Goal: Task Accomplishment & Management: Use online tool/utility

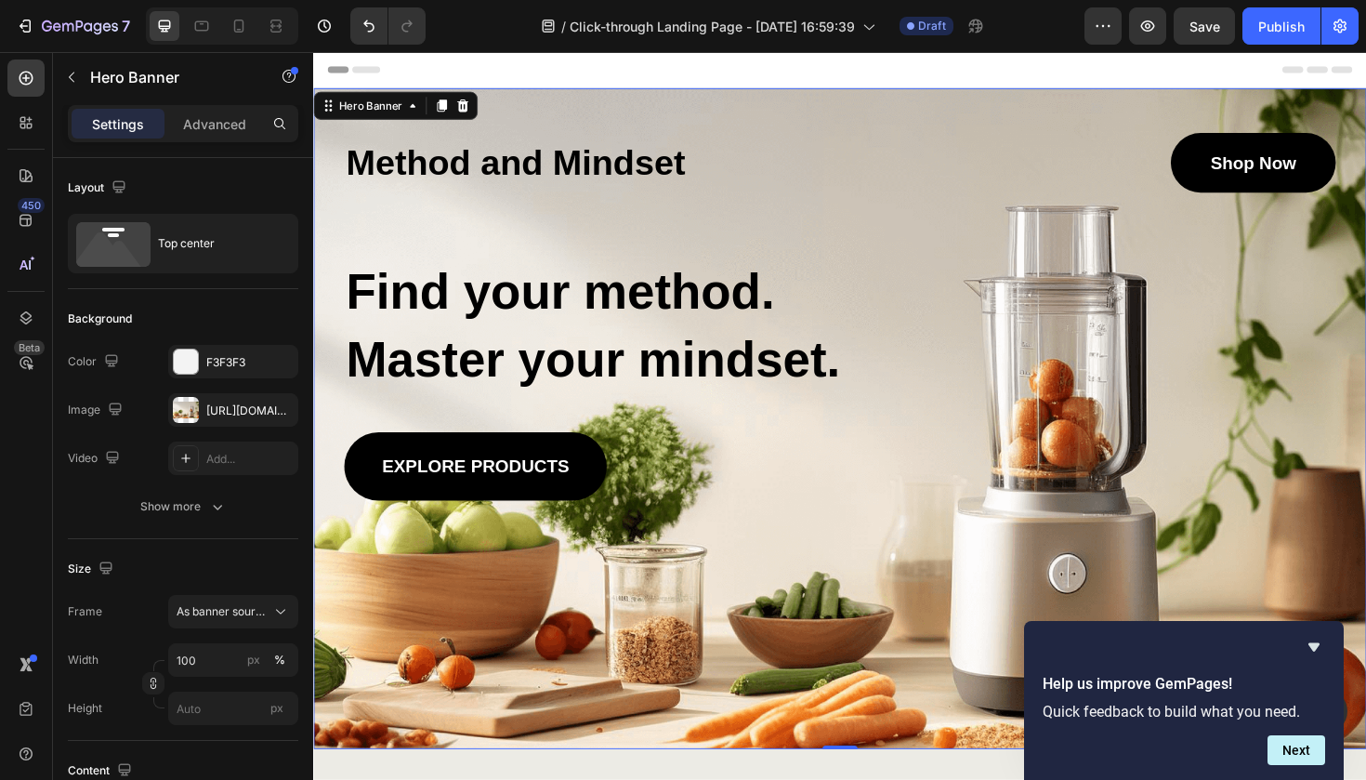
click at [657, 220] on div "Method and Mindset Heading Shop Now Button Row Find your method. Master your mi…" at bounding box center [871, 332] width 1050 height 389
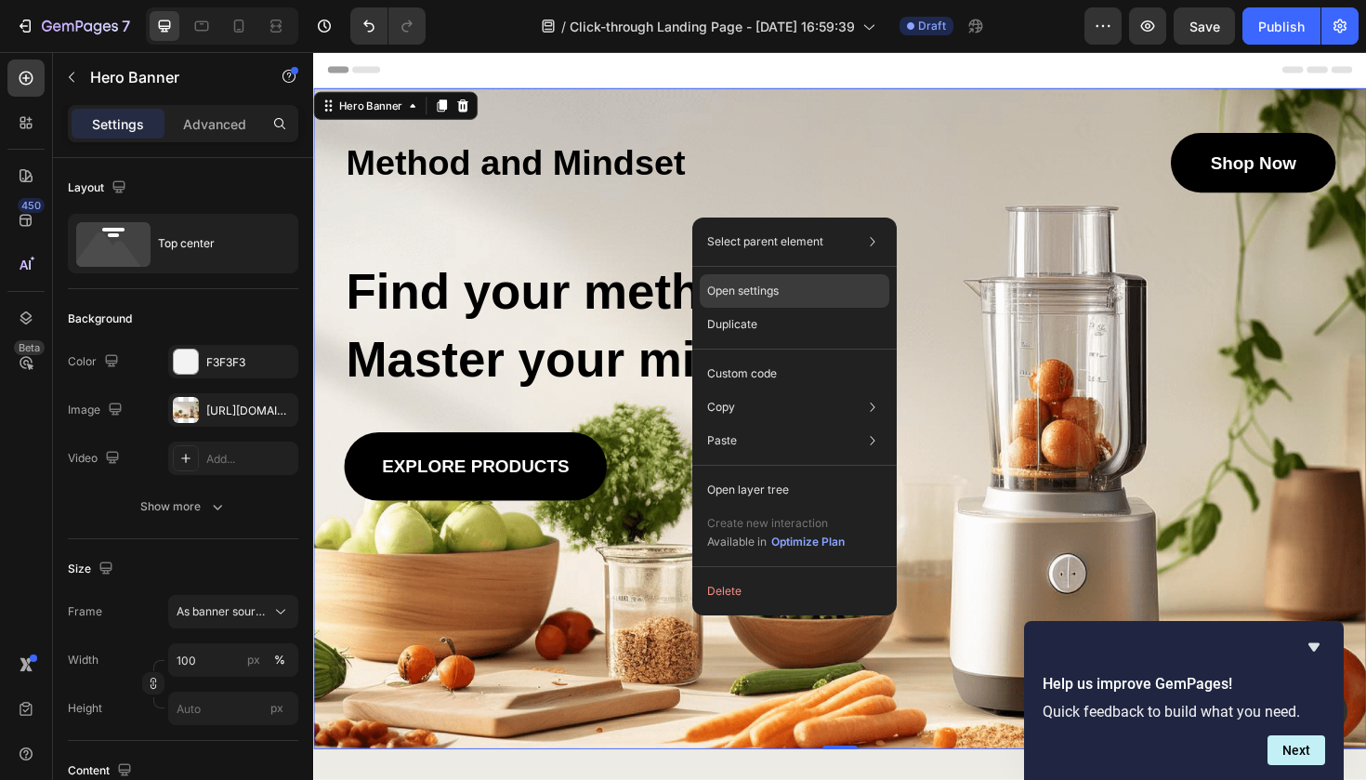
click at [768, 279] on div "Open settings" at bounding box center [795, 290] width 190 height 33
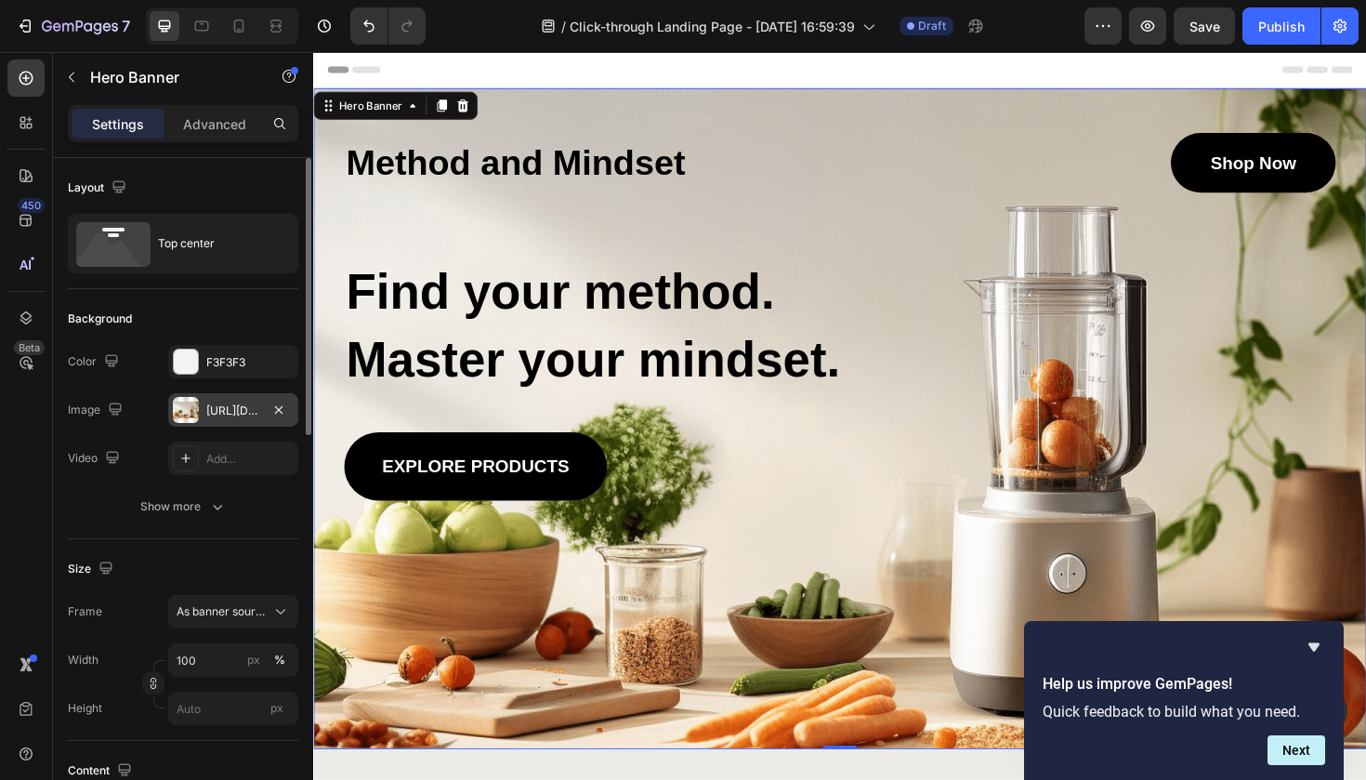
click at [231, 415] on div "https://cdn.shopify.com/s/files/1/2005/9307/files/gempages_432750572815254551-4…" at bounding box center [233, 410] width 54 height 17
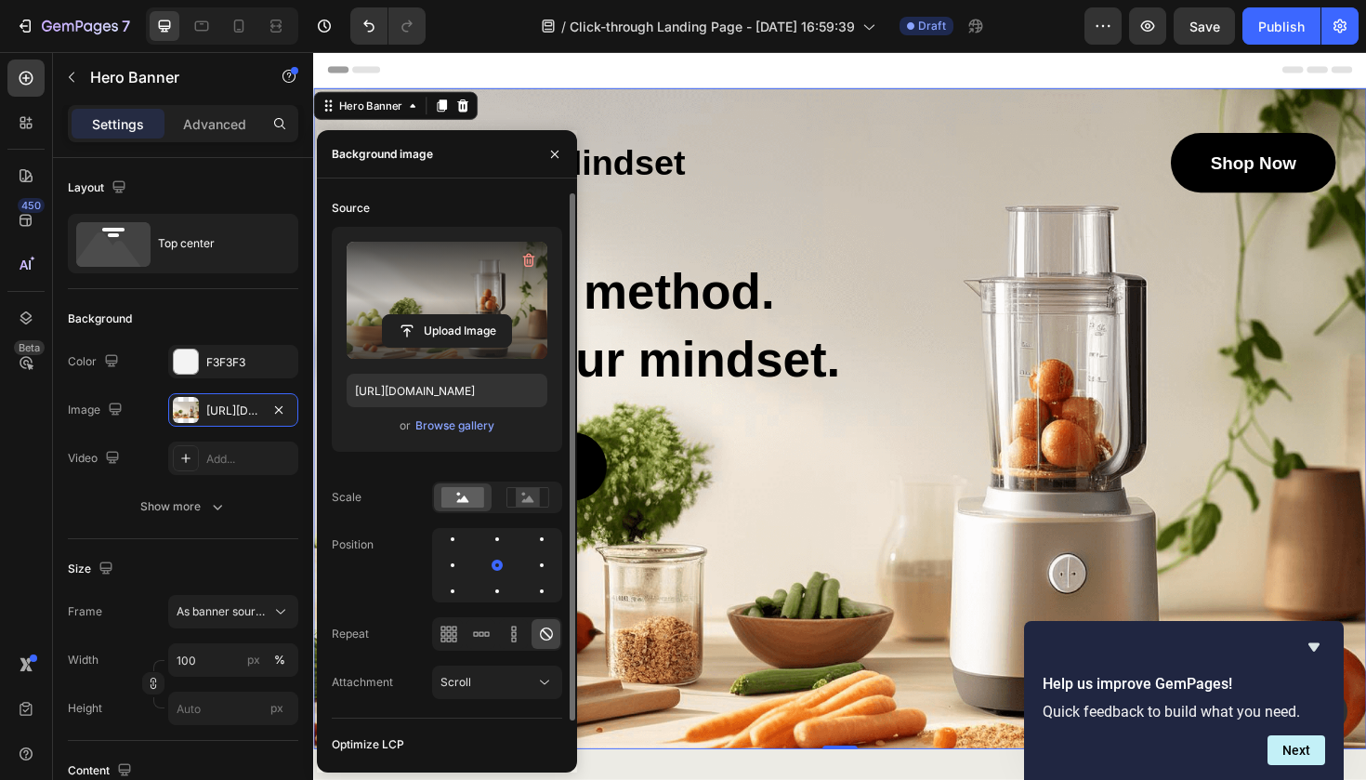
click at [459, 310] on label at bounding box center [447, 300] width 201 height 117
click at [459, 315] on input "file" at bounding box center [447, 331] width 128 height 32
click at [459, 337] on input "file" at bounding box center [447, 331] width 128 height 32
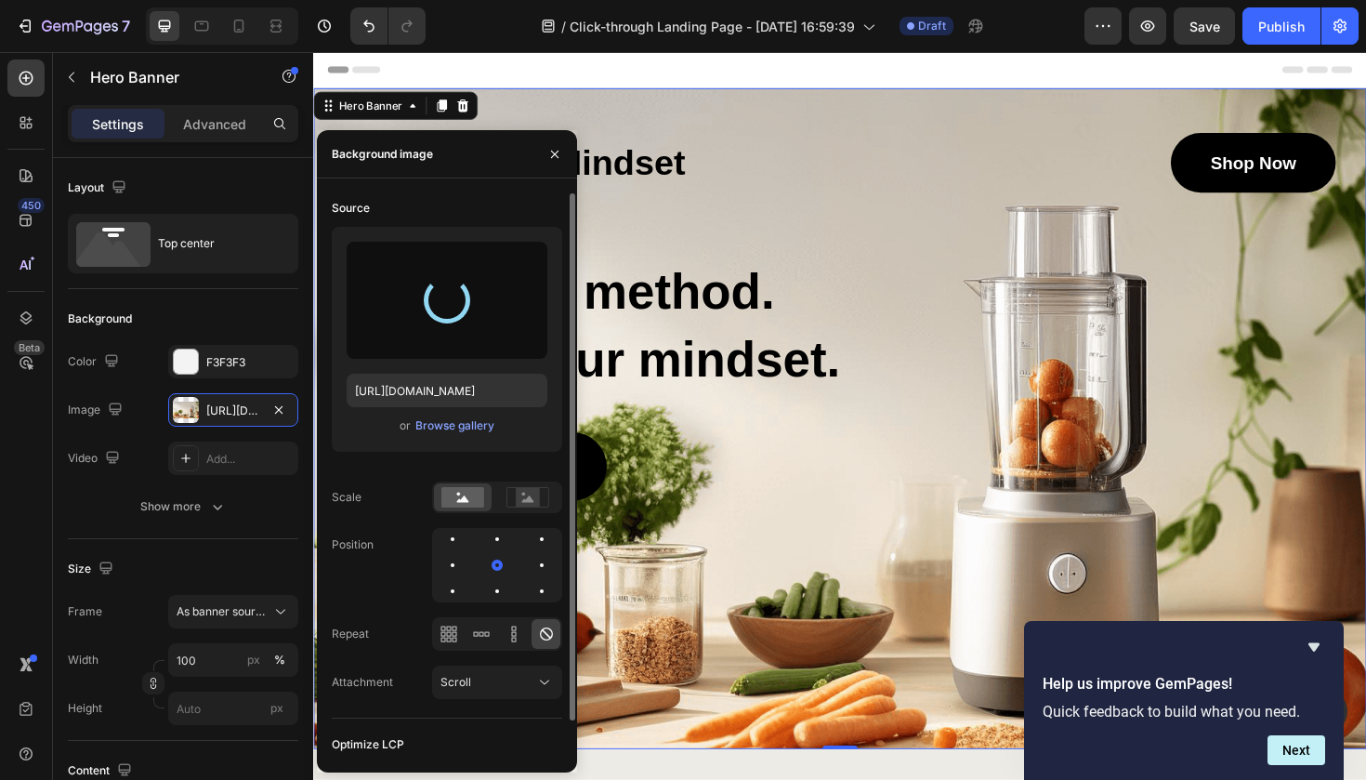
type input "https://cdn.shopify.com/s/files/1/0929/0678/3106/files/gempages_586439919753233…"
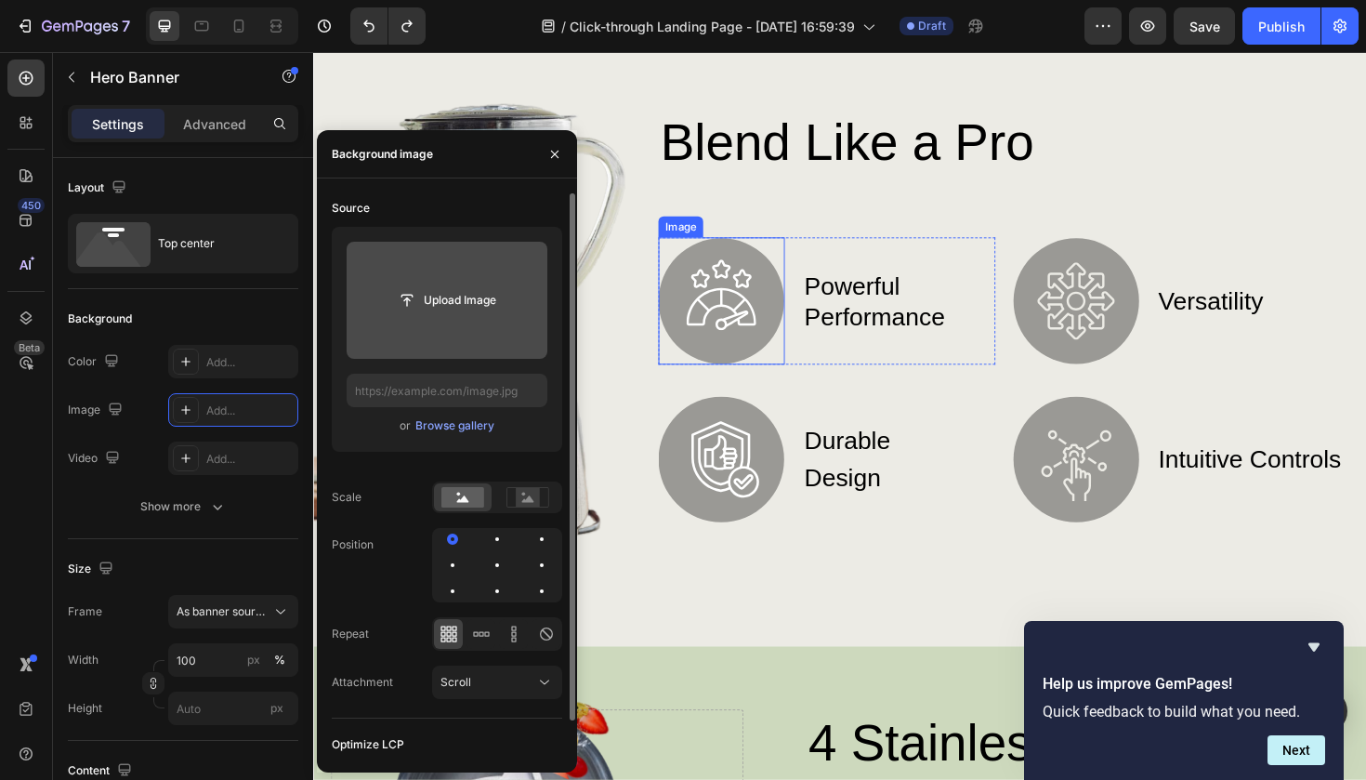
scroll to position [1195, 0]
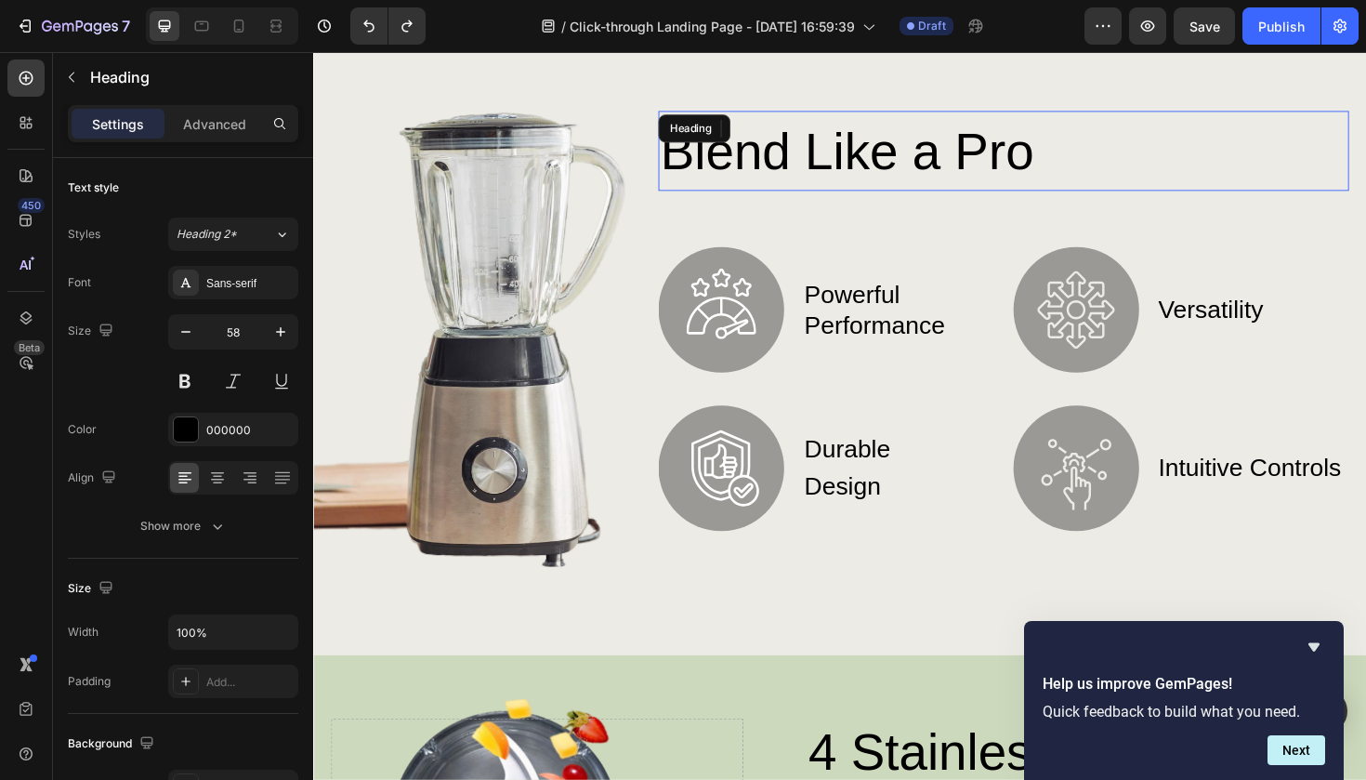
click at [789, 164] on h2 "Blend Like a Pro" at bounding box center [1043, 156] width 731 height 85
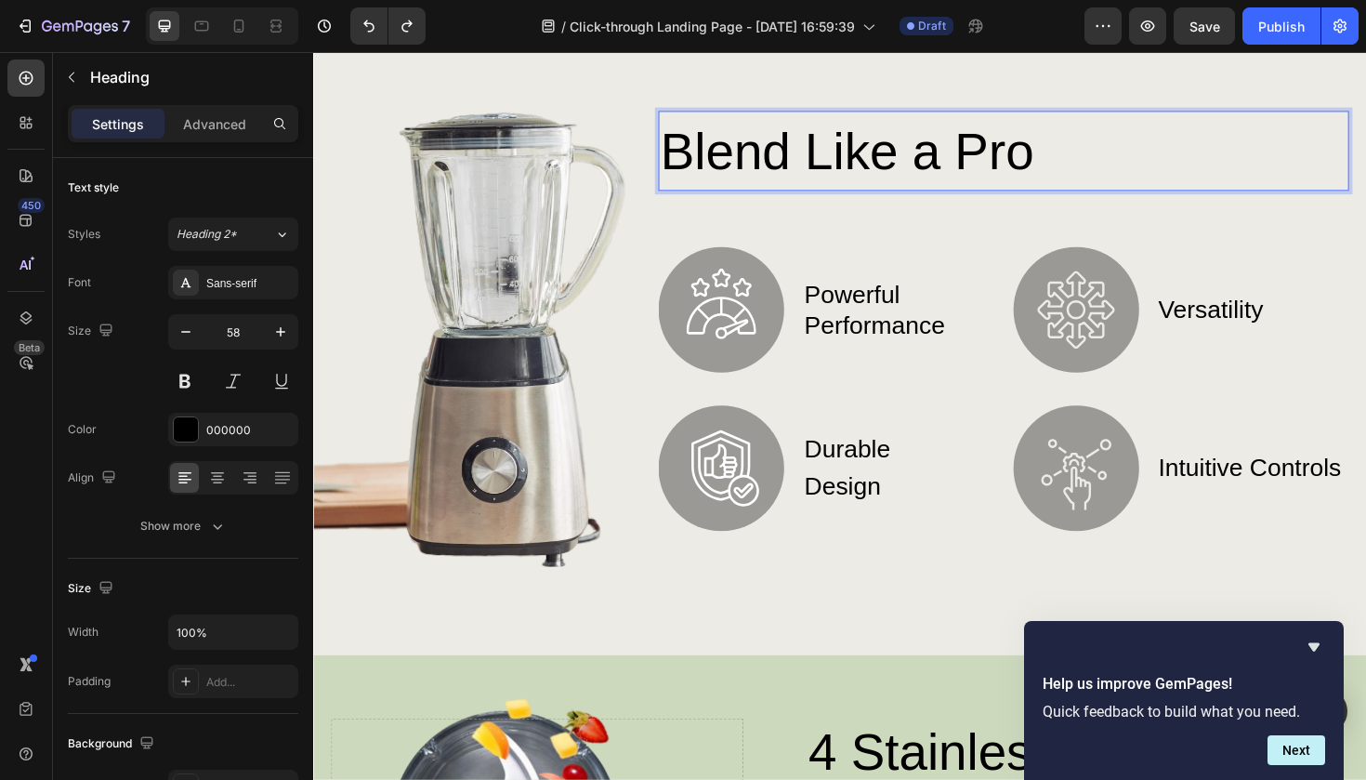
click at [814, 166] on p "Blend Like a Pro" at bounding box center [1044, 156] width 728 height 81
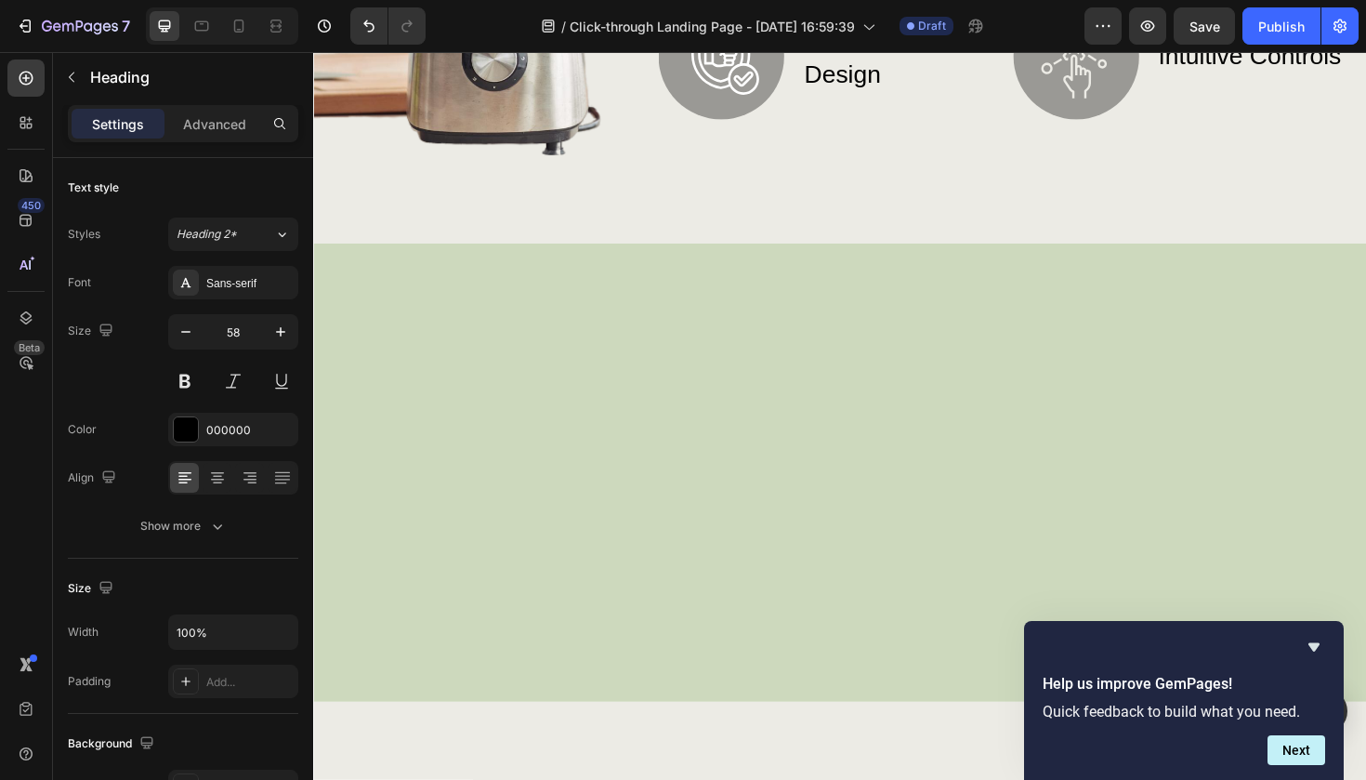
scroll to position [507, 0]
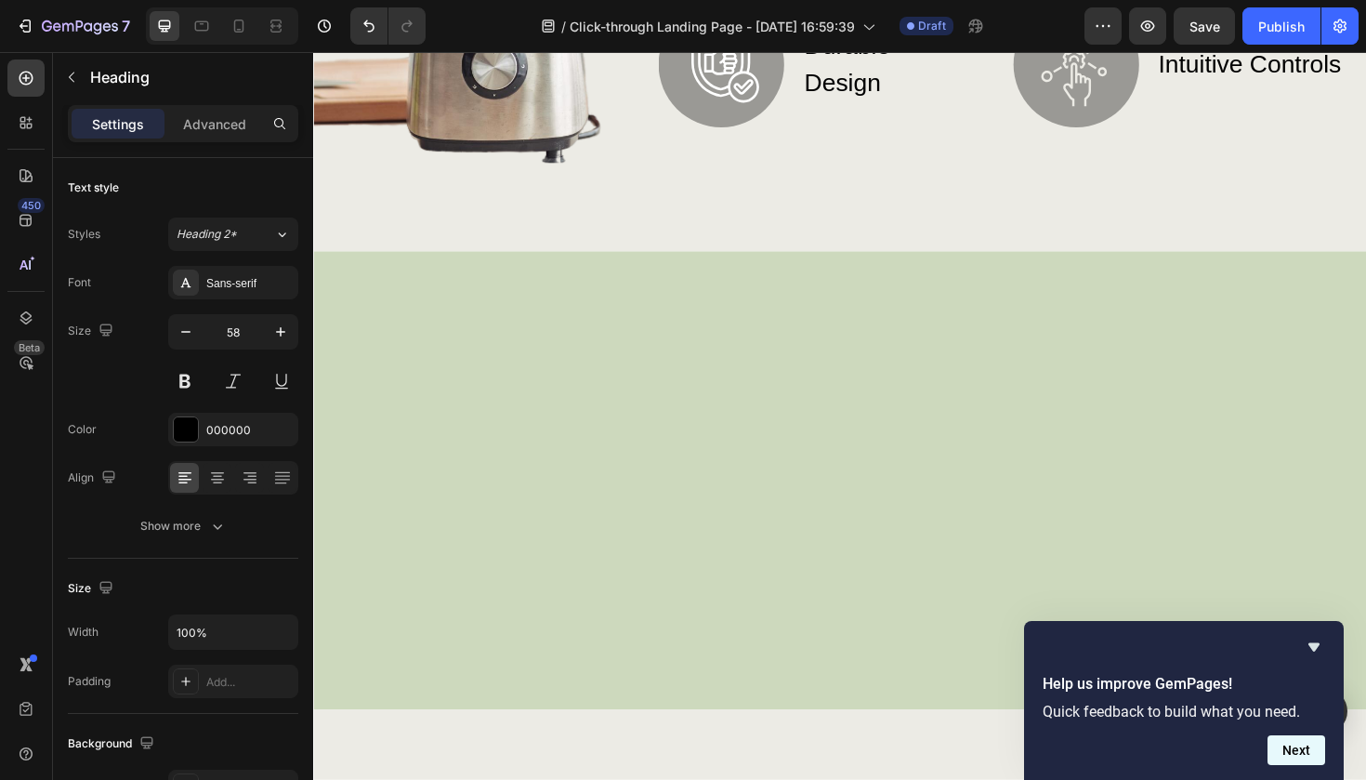
click at [1303, 748] on button "Next" at bounding box center [1296, 750] width 58 height 30
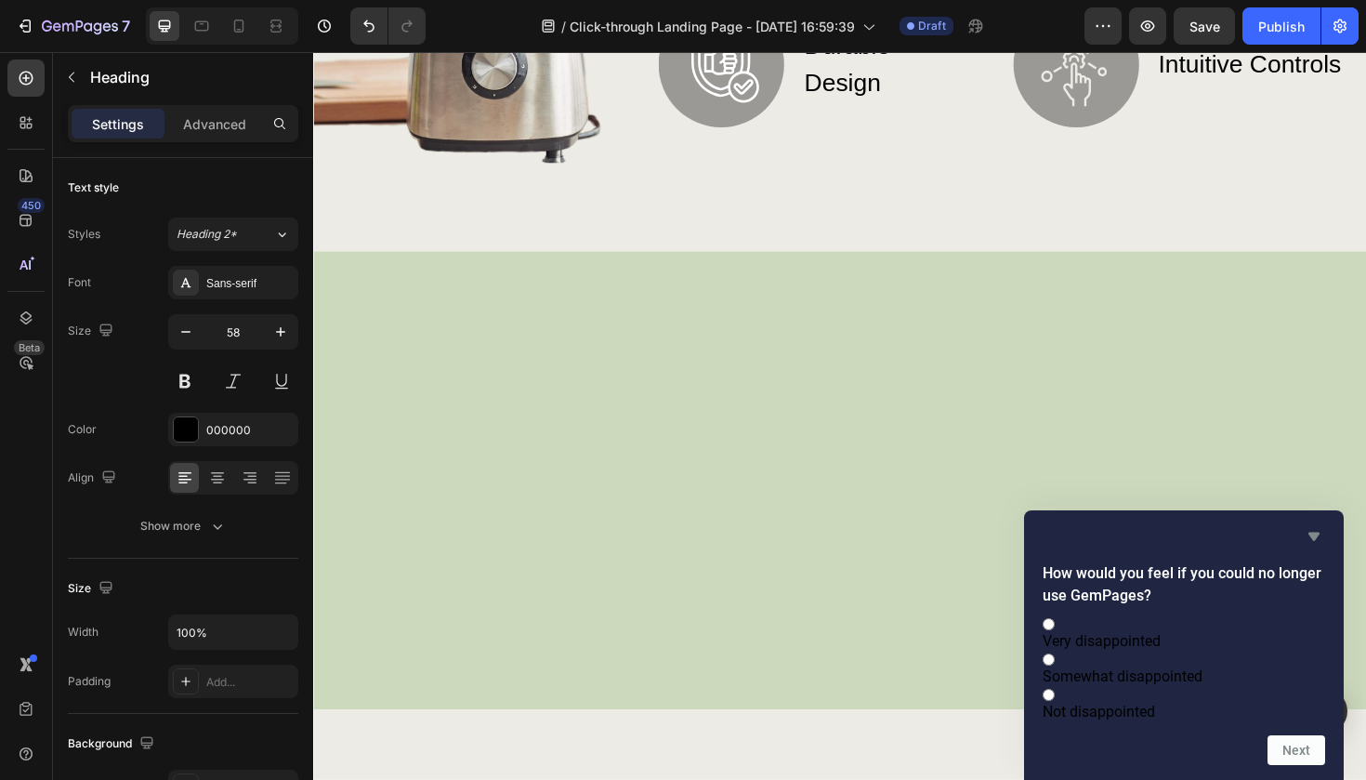
click at [1313, 532] on icon "Hide survey" at bounding box center [1313, 536] width 11 height 8
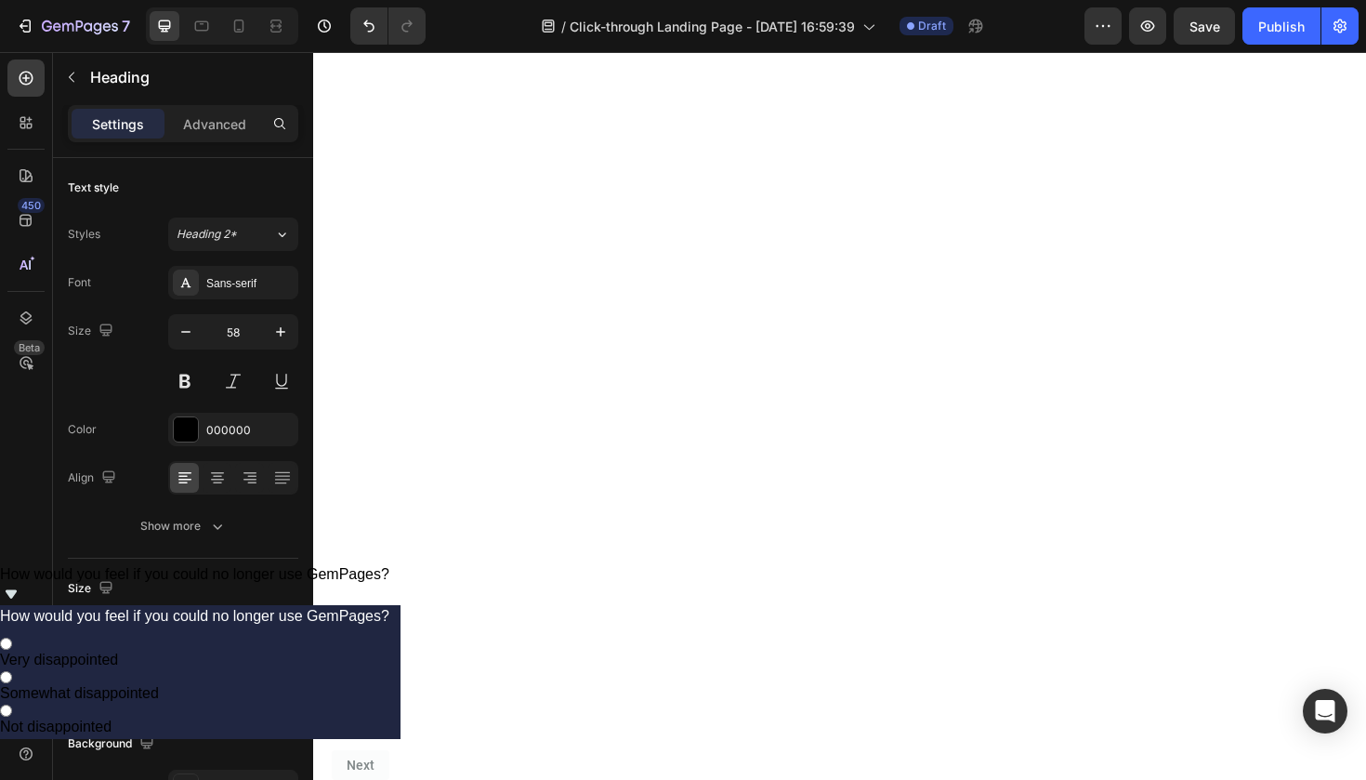
scroll to position [44, 0]
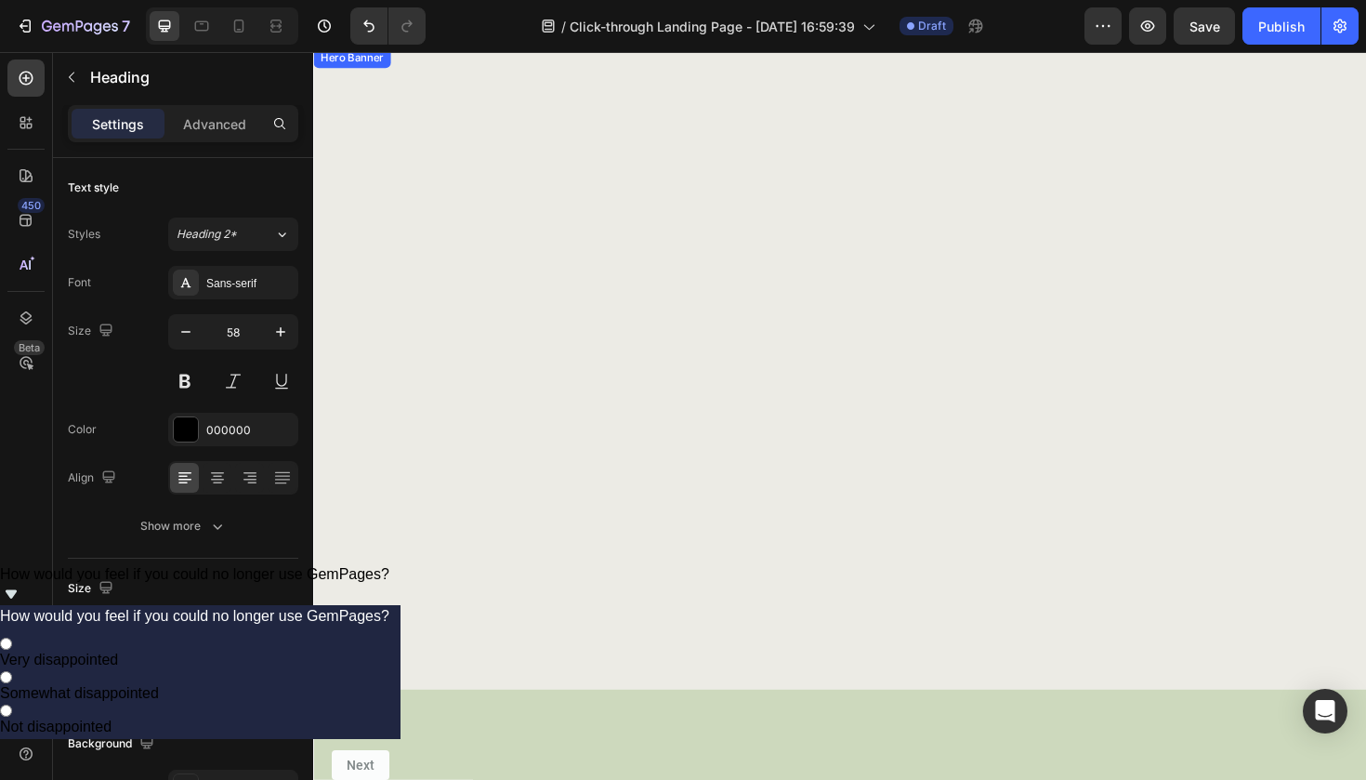
click at [785, 46] on div "Background Image" at bounding box center [870, 46] width 1115 height 0
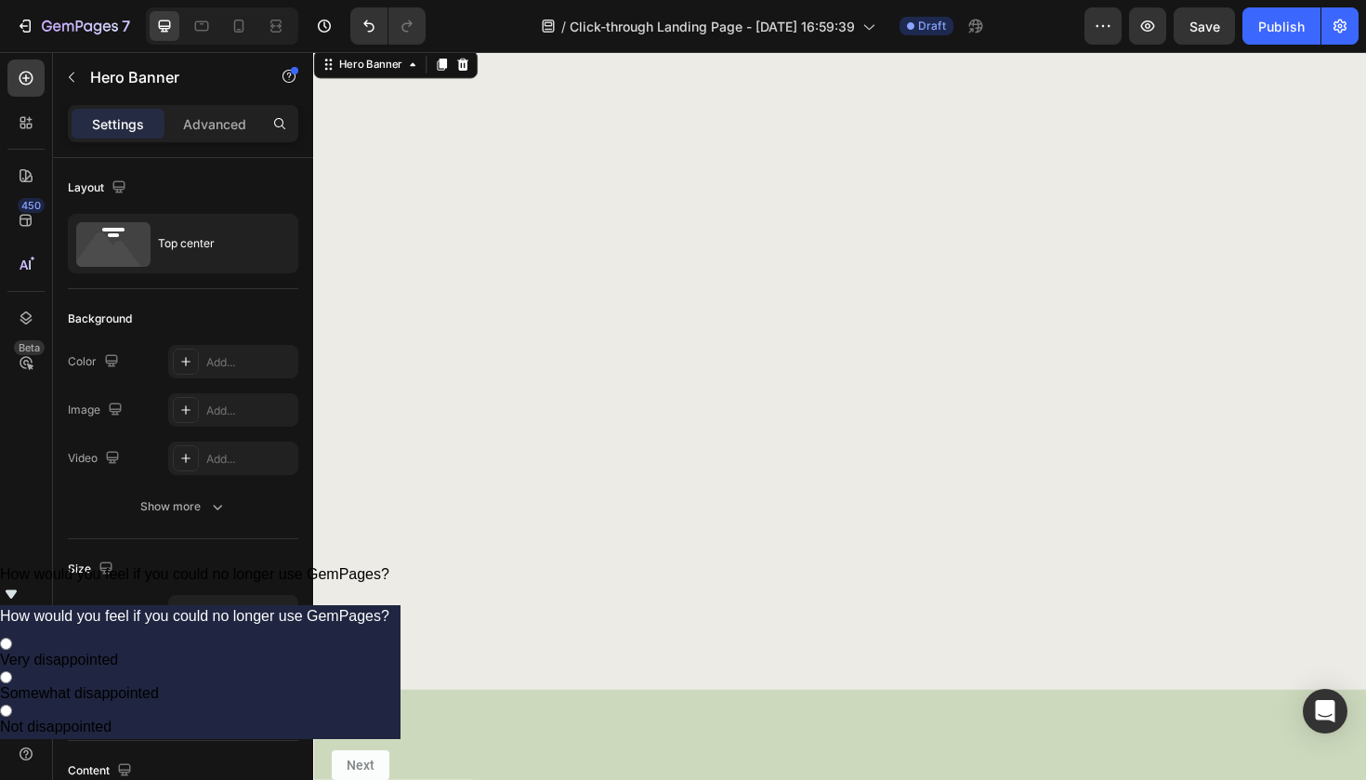
click at [22, 605] on icon "Show survey - How would you feel if you could no longer use GemPages?" at bounding box center [11, 594] width 22 height 22
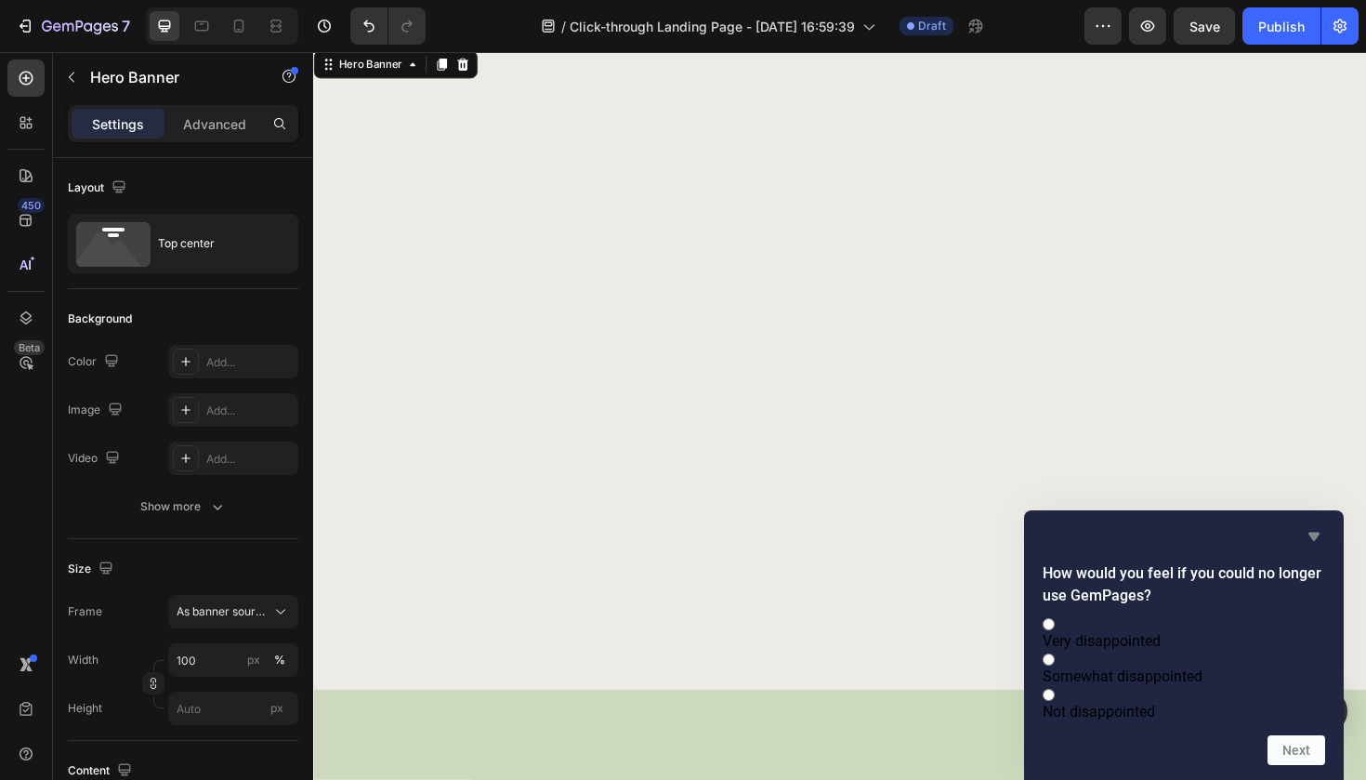
click at [1307, 525] on icon "Hide survey" at bounding box center [1314, 536] width 22 height 22
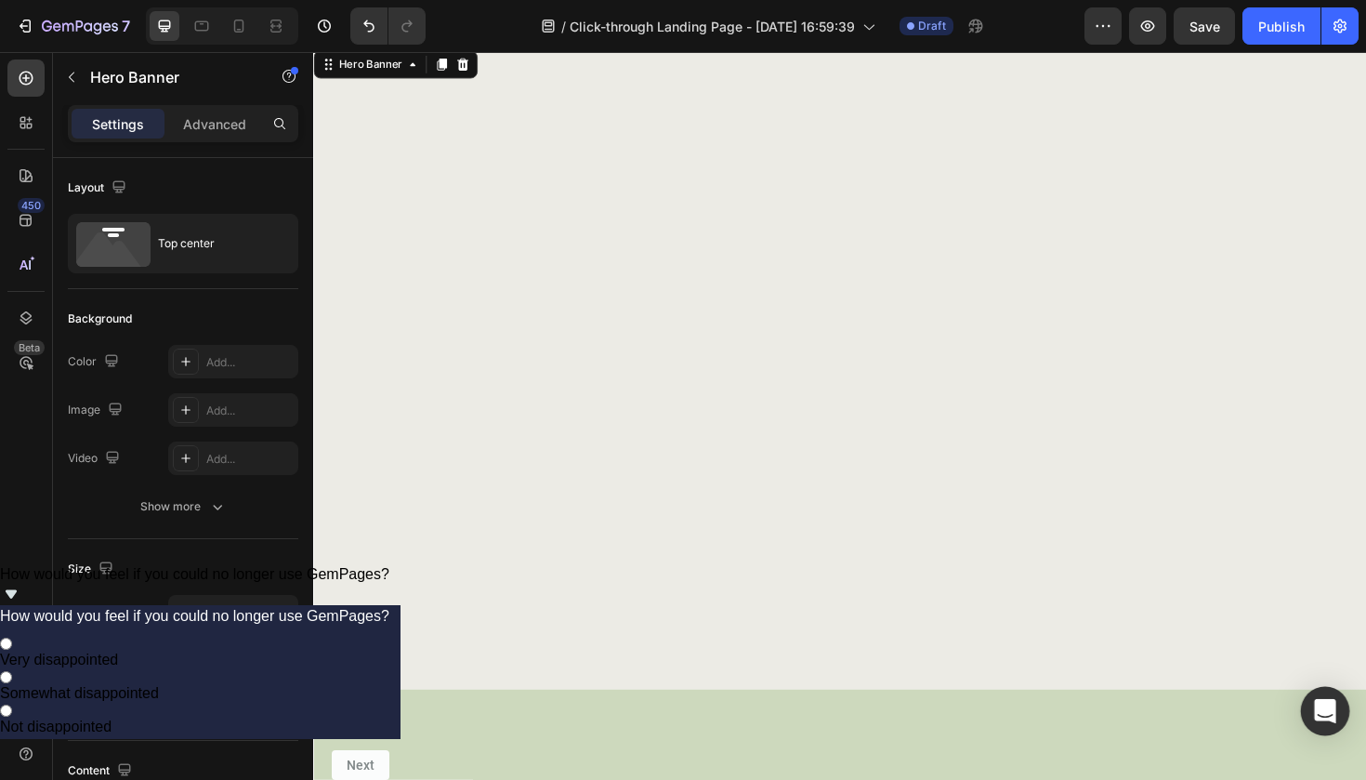
click at [1335, 723] on div "Open Intercom Messenger" at bounding box center [1325, 711] width 49 height 49
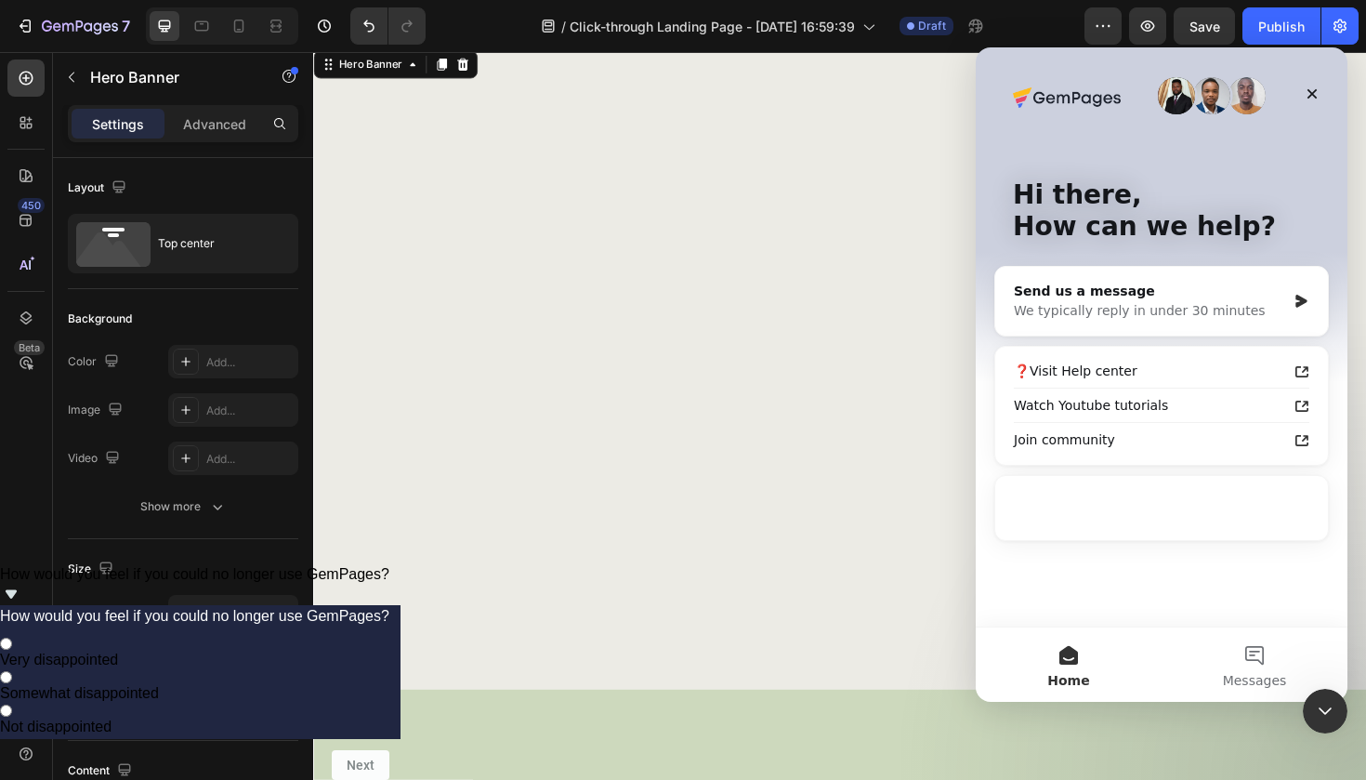
scroll to position [0, 0]
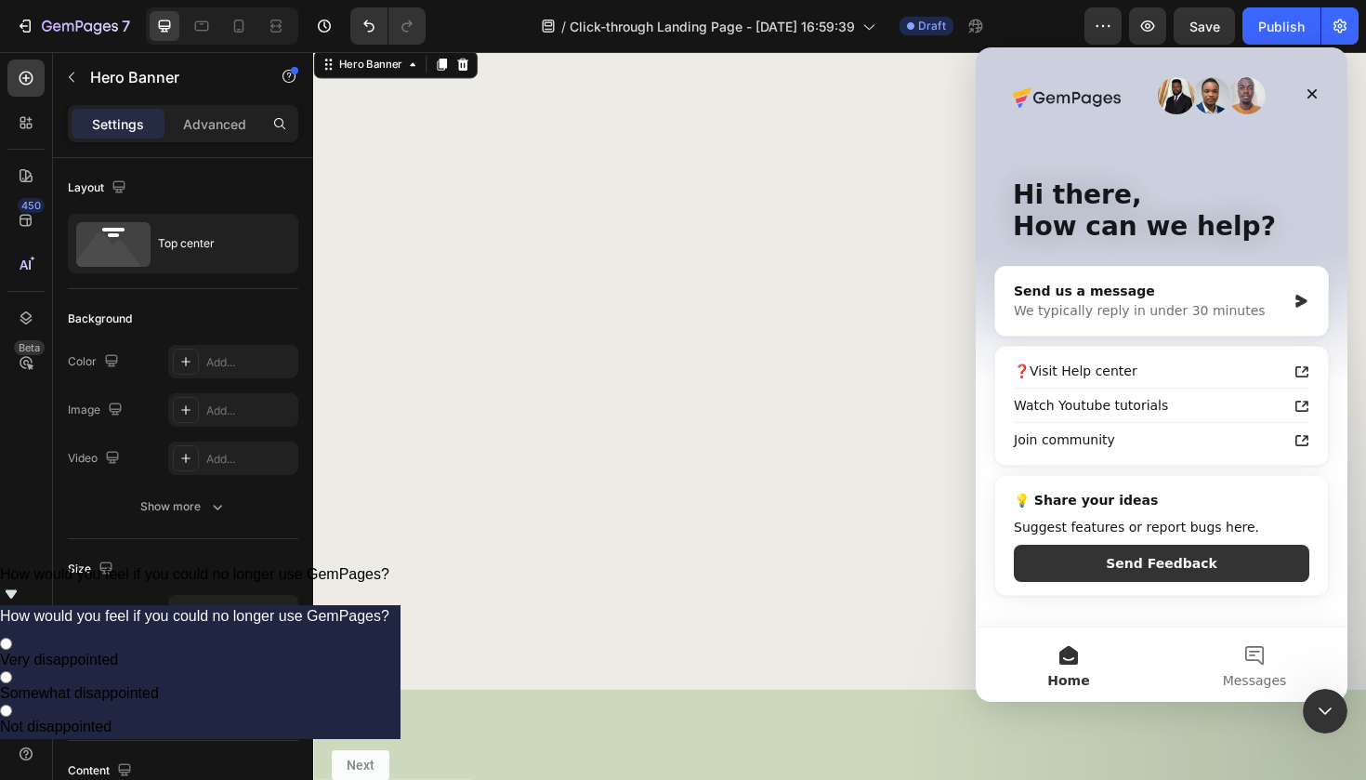
click at [1004, 46] on div "Background Image" at bounding box center [870, 46] width 1115 height 0
click at [1308, 94] on icon "Close" at bounding box center [1312, 93] width 15 height 15
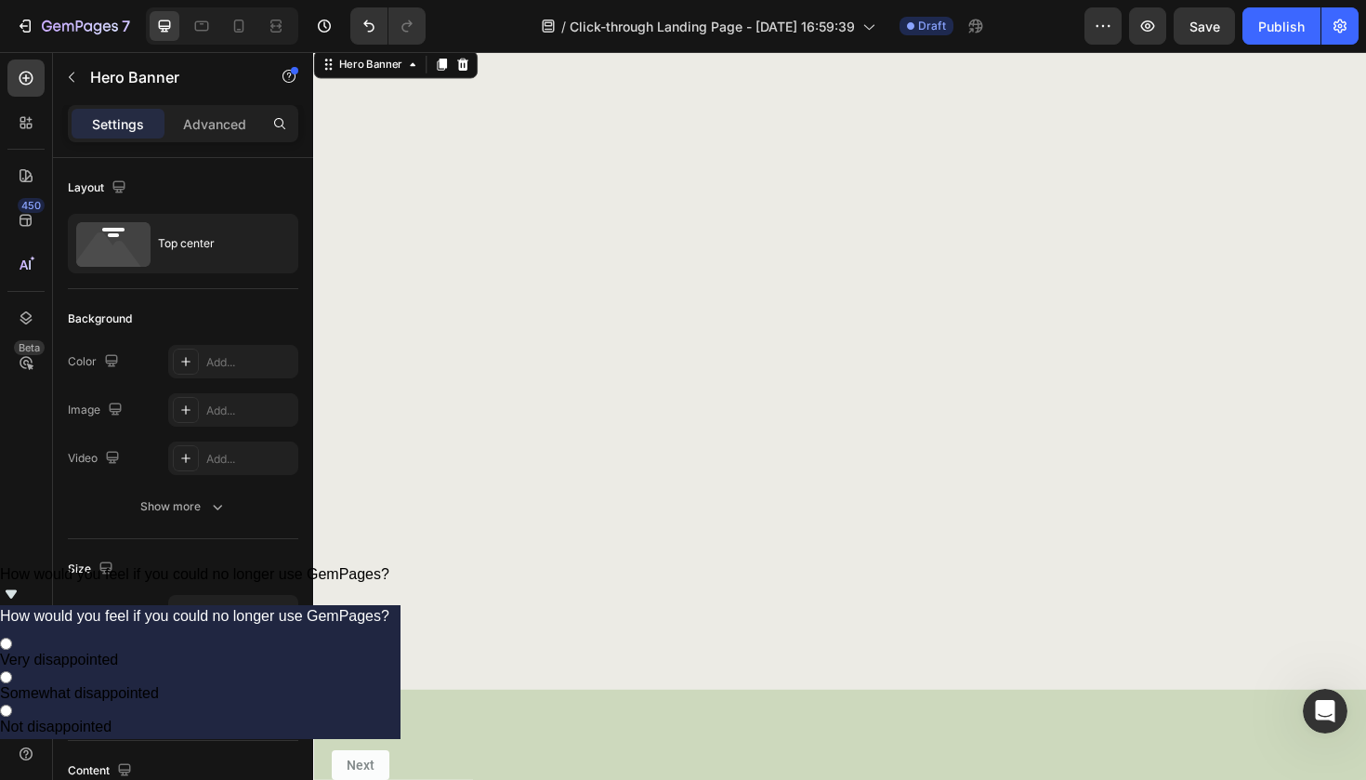
click at [801, 185] on div "Method and Mindset Heading Shop Now Button Row Find your method. Master your mi…" at bounding box center [871, 288] width 1050 height 389
click at [620, 46] on div "Background Image" at bounding box center [870, 46] width 1115 height 0
click at [371, 22] on icon "Undo/Redo" at bounding box center [369, 26] width 19 height 19
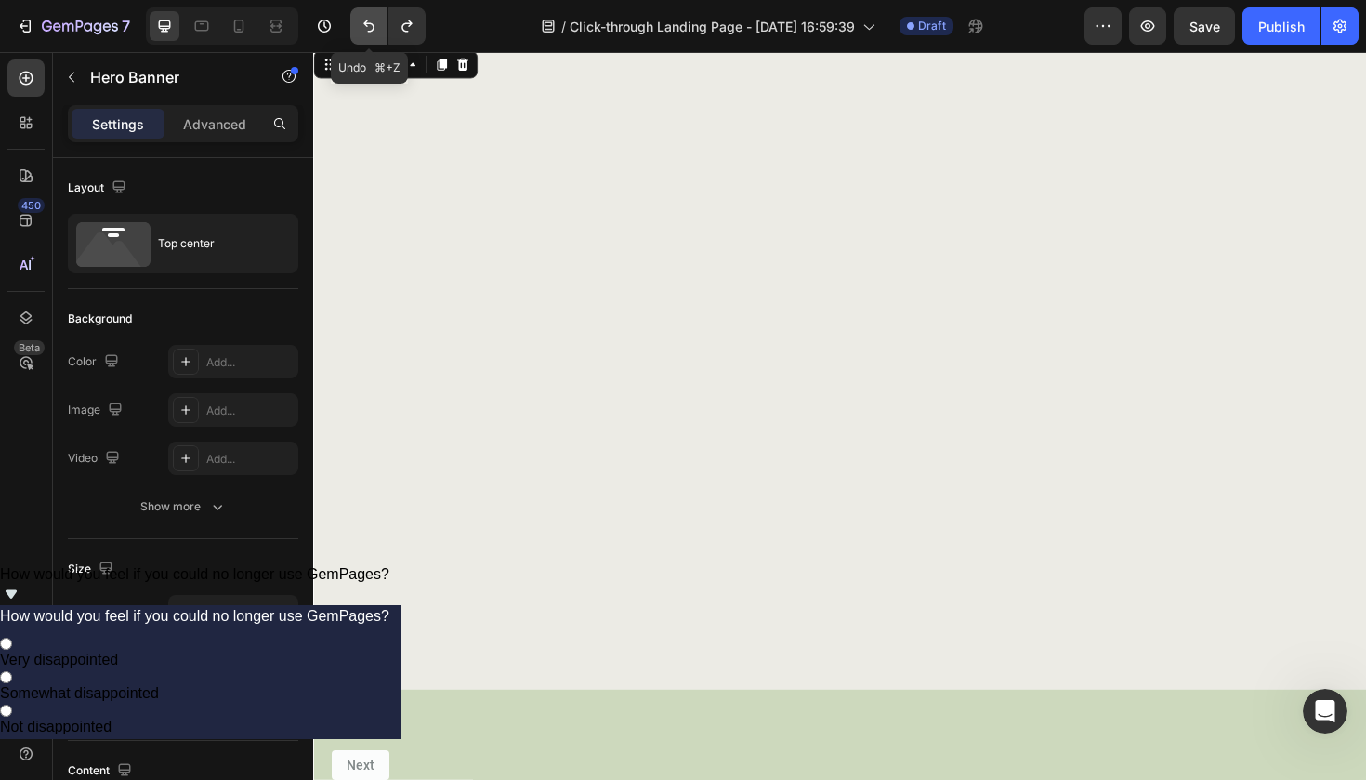
click at [371, 22] on icon "Undo/Redo" at bounding box center [369, 26] width 19 height 19
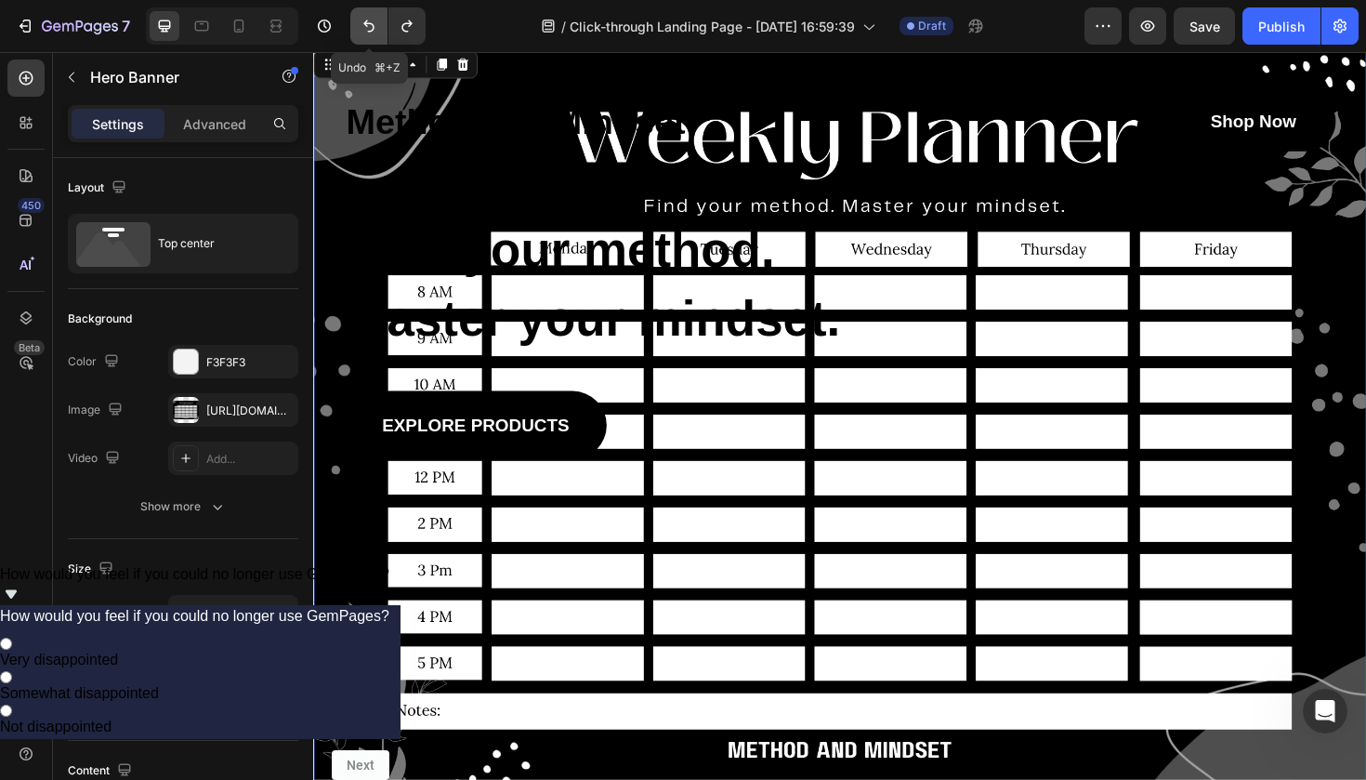
click at [371, 22] on icon "Undo/Redo" at bounding box center [369, 26] width 19 height 19
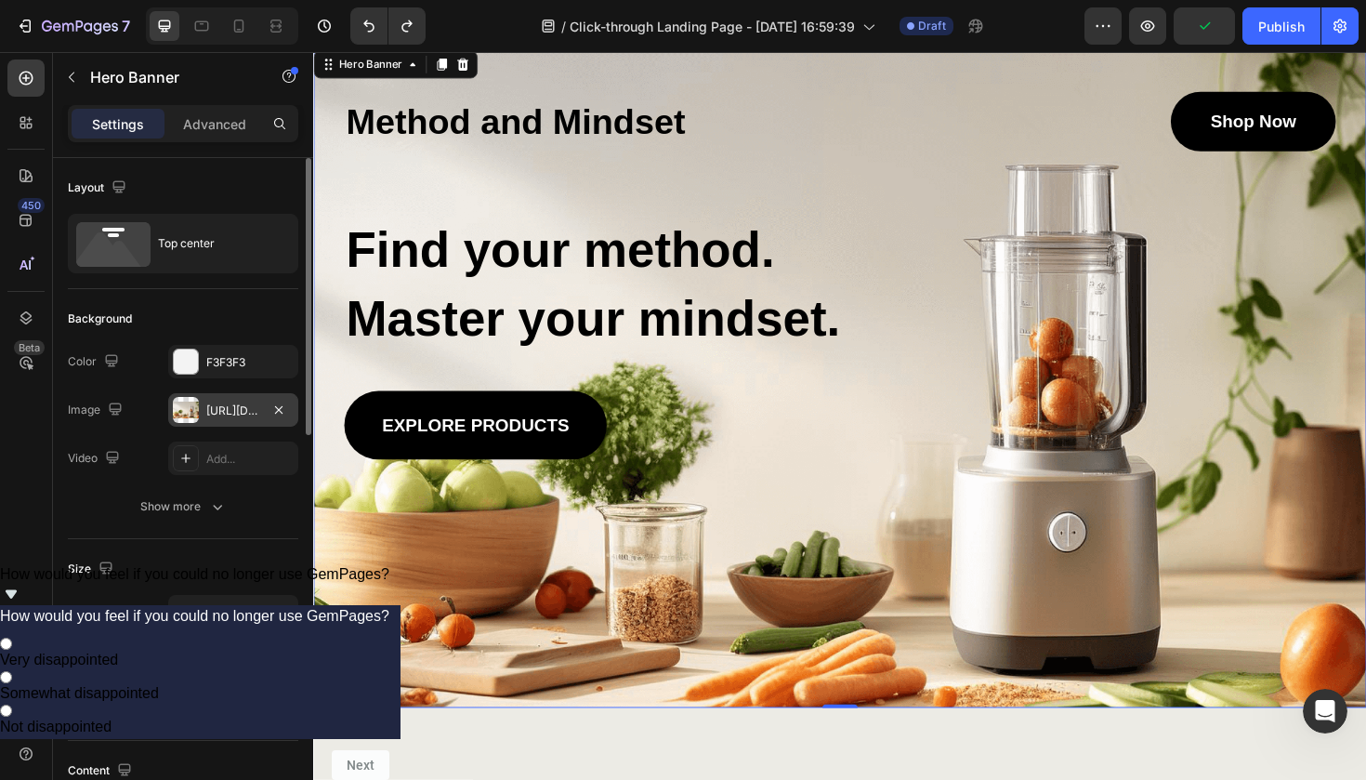
click at [251, 426] on div "https://cdn.shopify.com/s/files/1/2005/9307/files/gempages_432750572815254551-4…" at bounding box center [233, 409] width 130 height 33
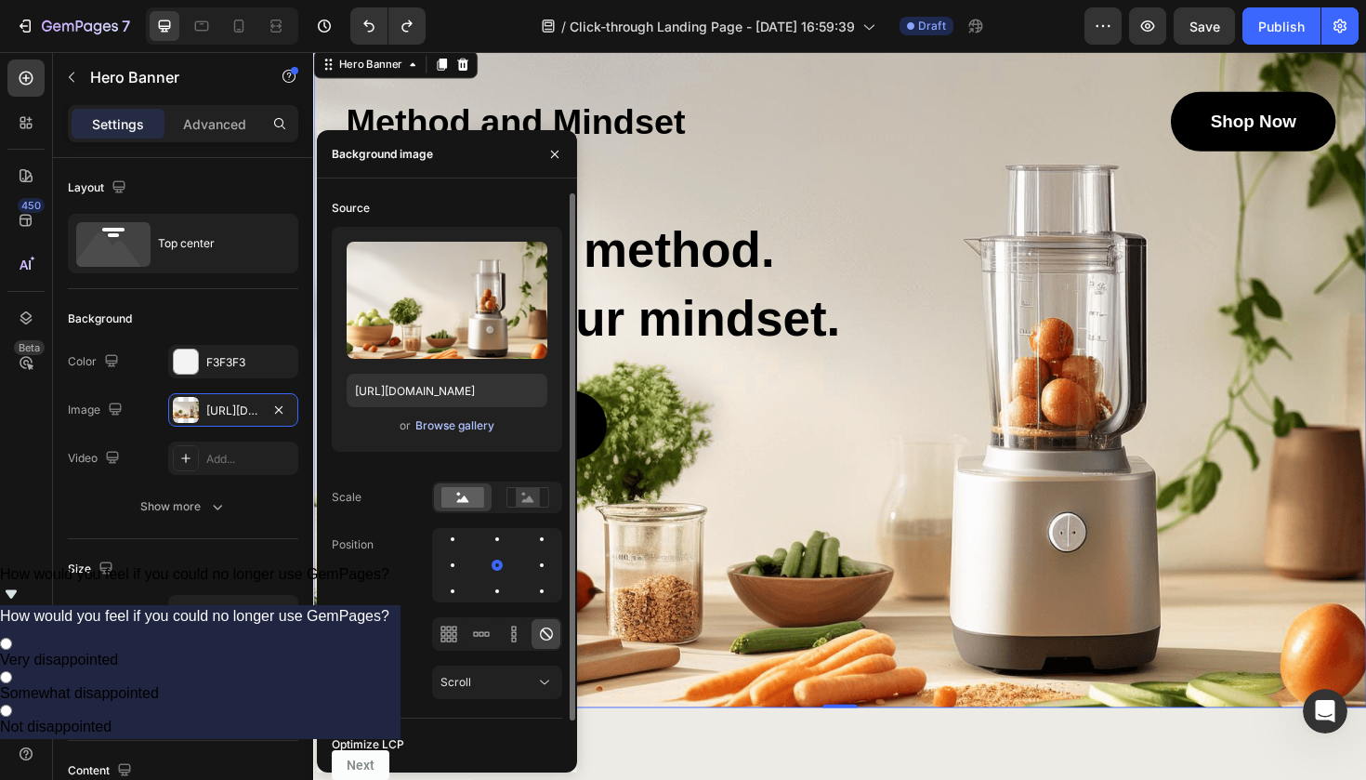
click at [471, 427] on div "Browse gallery" at bounding box center [454, 425] width 79 height 17
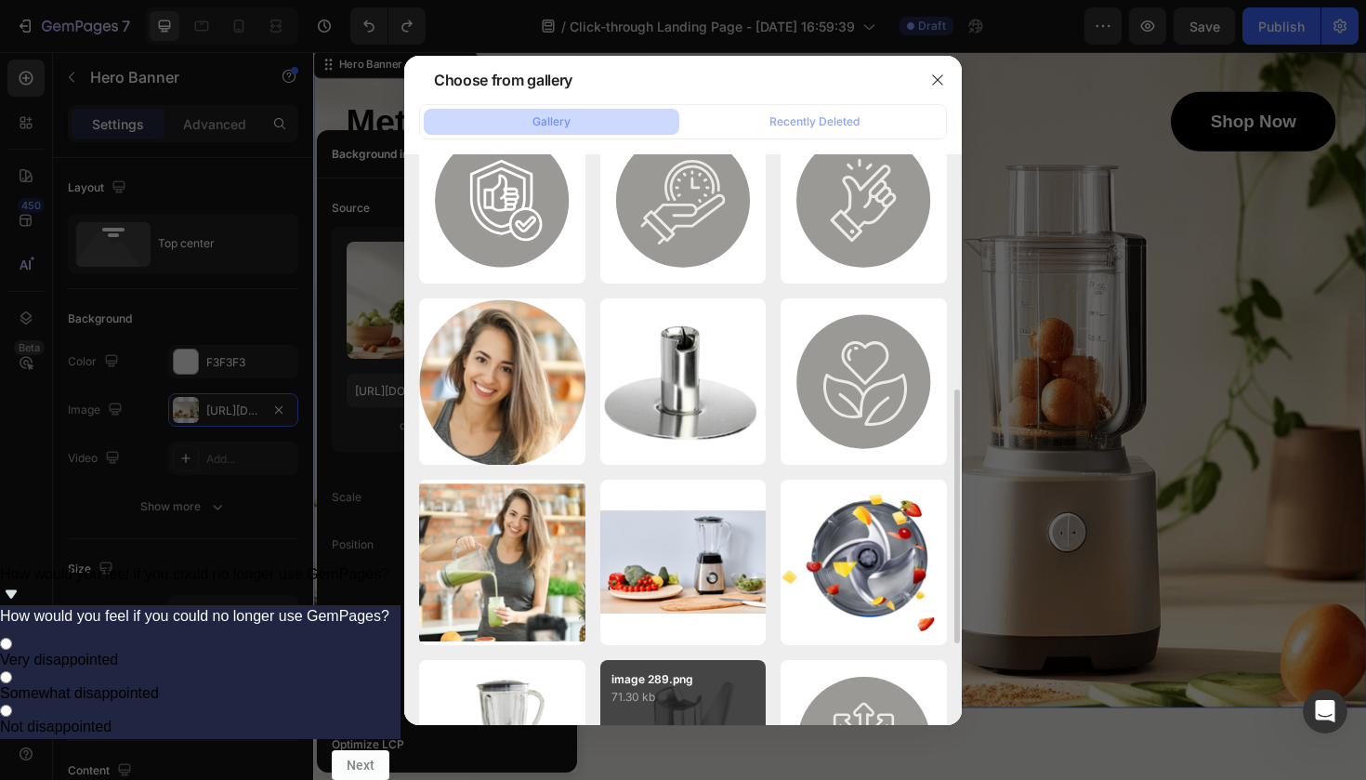
scroll to position [2, 0]
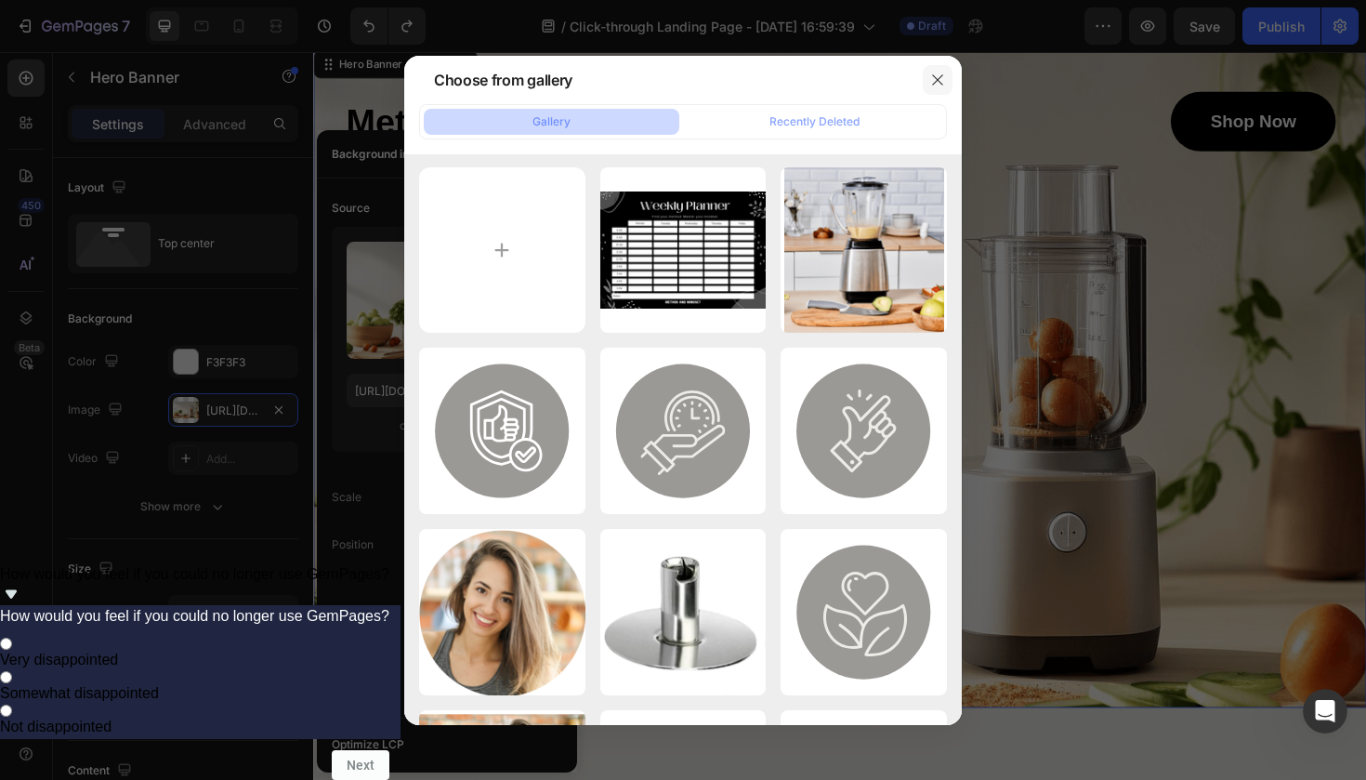
click at [933, 81] on icon "button" at bounding box center [937, 79] width 15 height 15
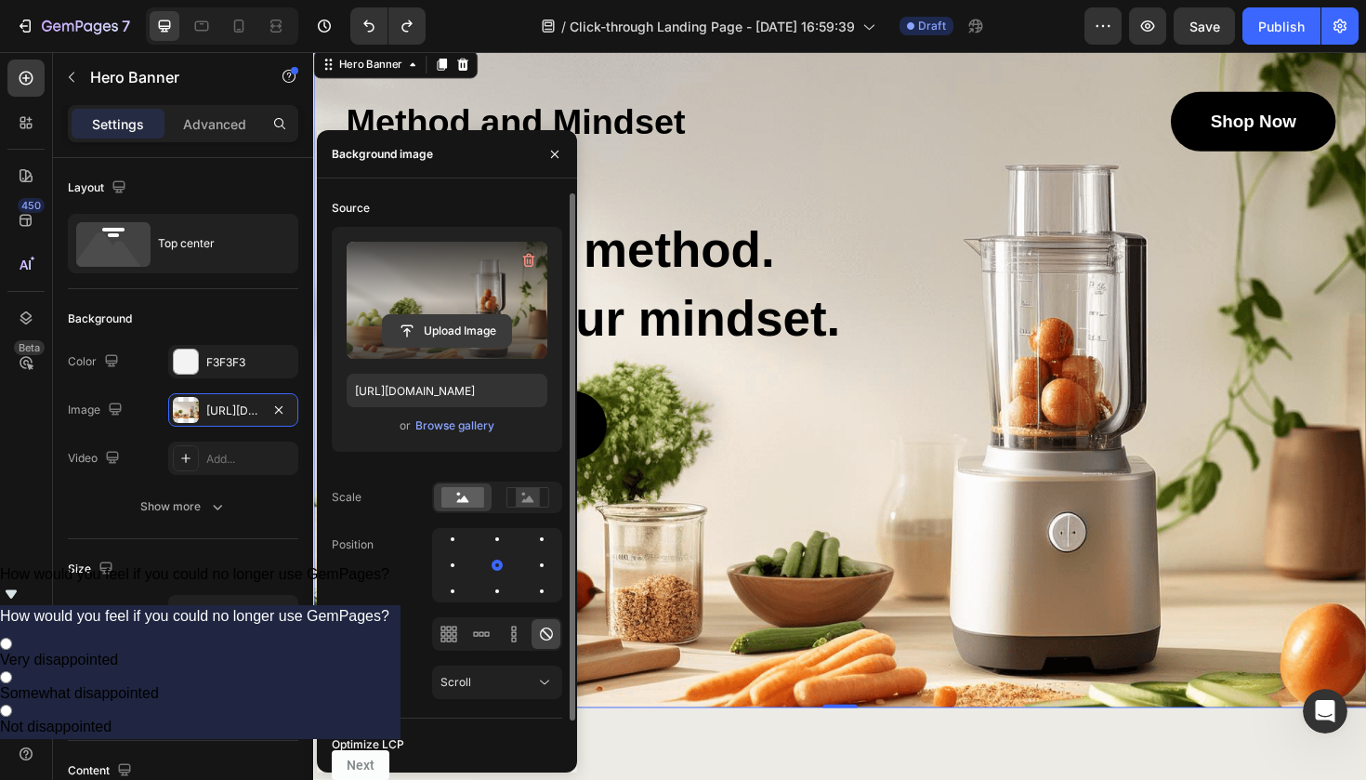
click at [468, 323] on input "file" at bounding box center [447, 331] width 128 height 32
click at [465, 336] on input "file" at bounding box center [447, 331] width 128 height 32
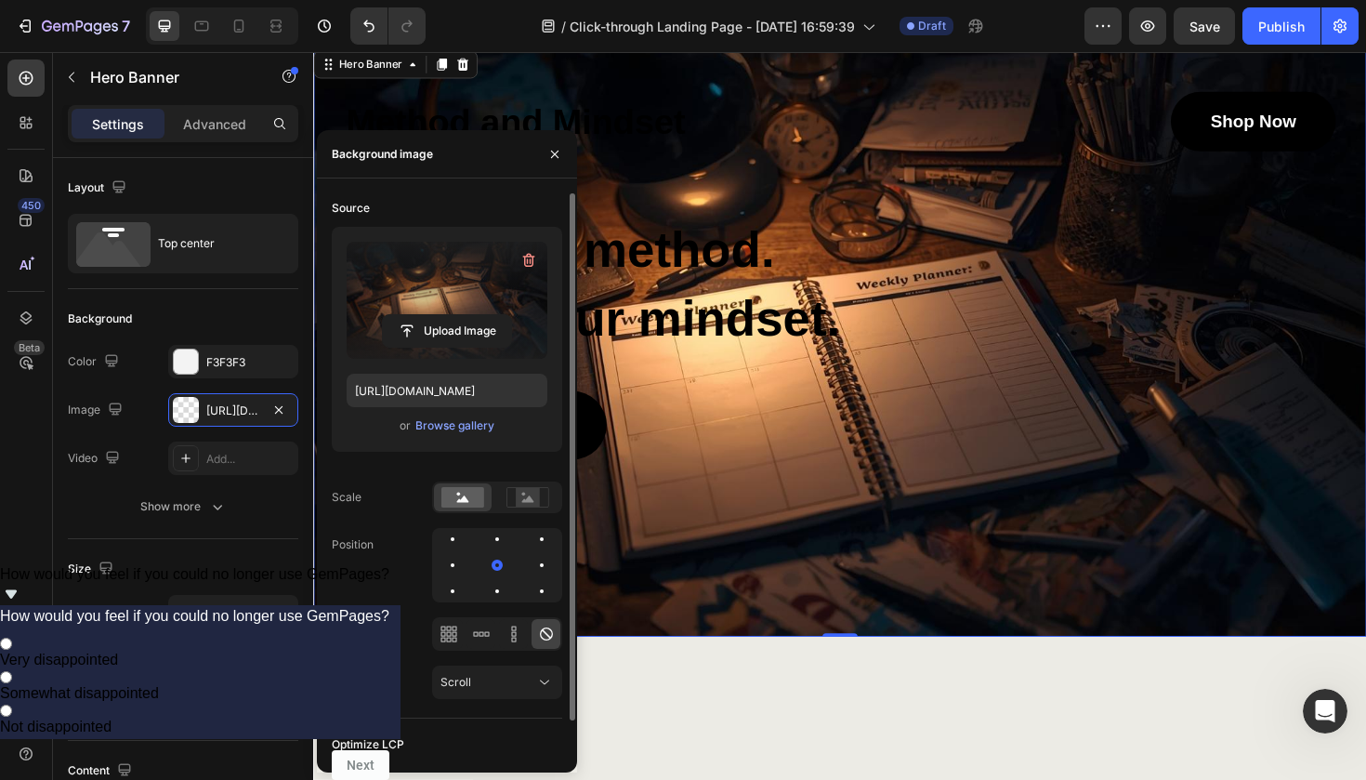
type input "https://cdn.shopify.com/s/files/1/0929/0678/3106/files/gempages_586439919753233…"
click at [755, 597] on div "Background Image" at bounding box center [870, 358] width 1115 height 624
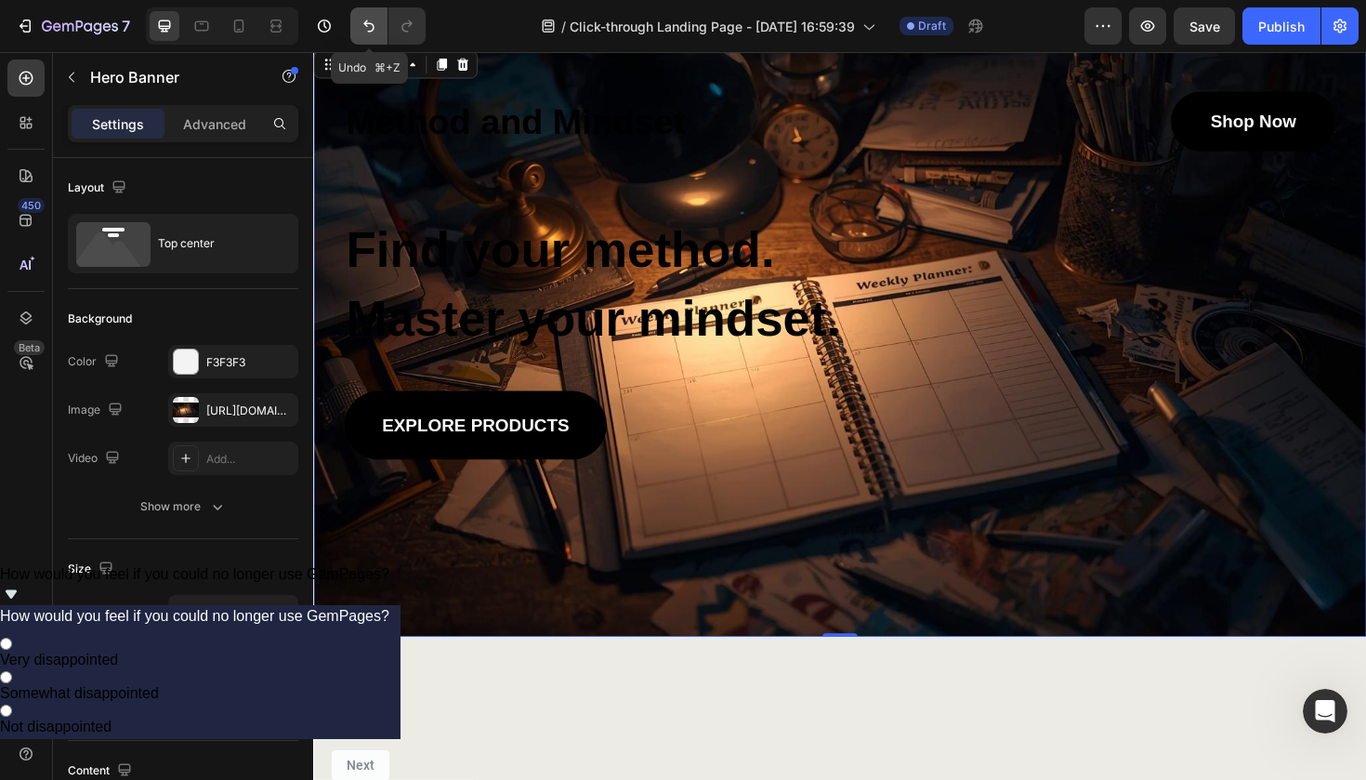
click at [372, 26] on icon "Undo/Redo" at bounding box center [369, 26] width 19 height 19
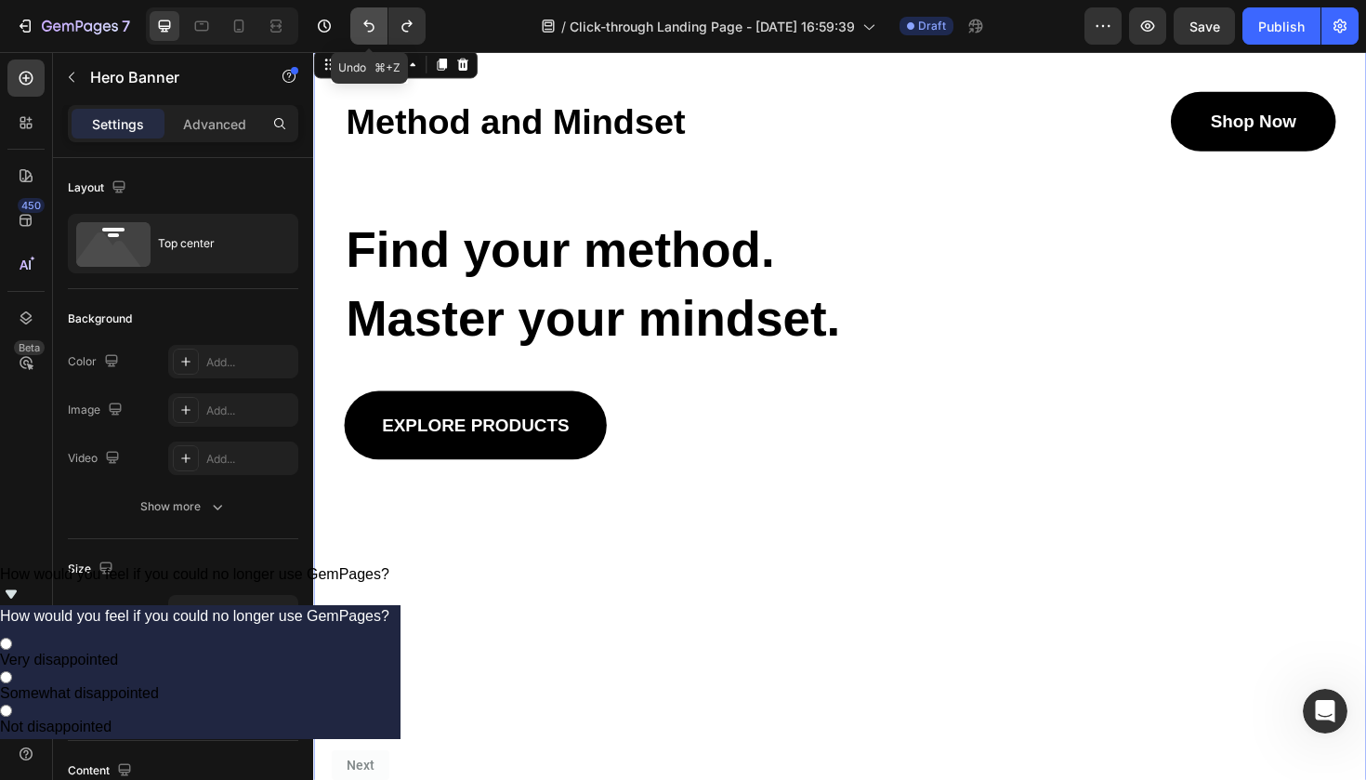
click at [372, 26] on icon "Undo/Redo" at bounding box center [369, 26] width 19 height 19
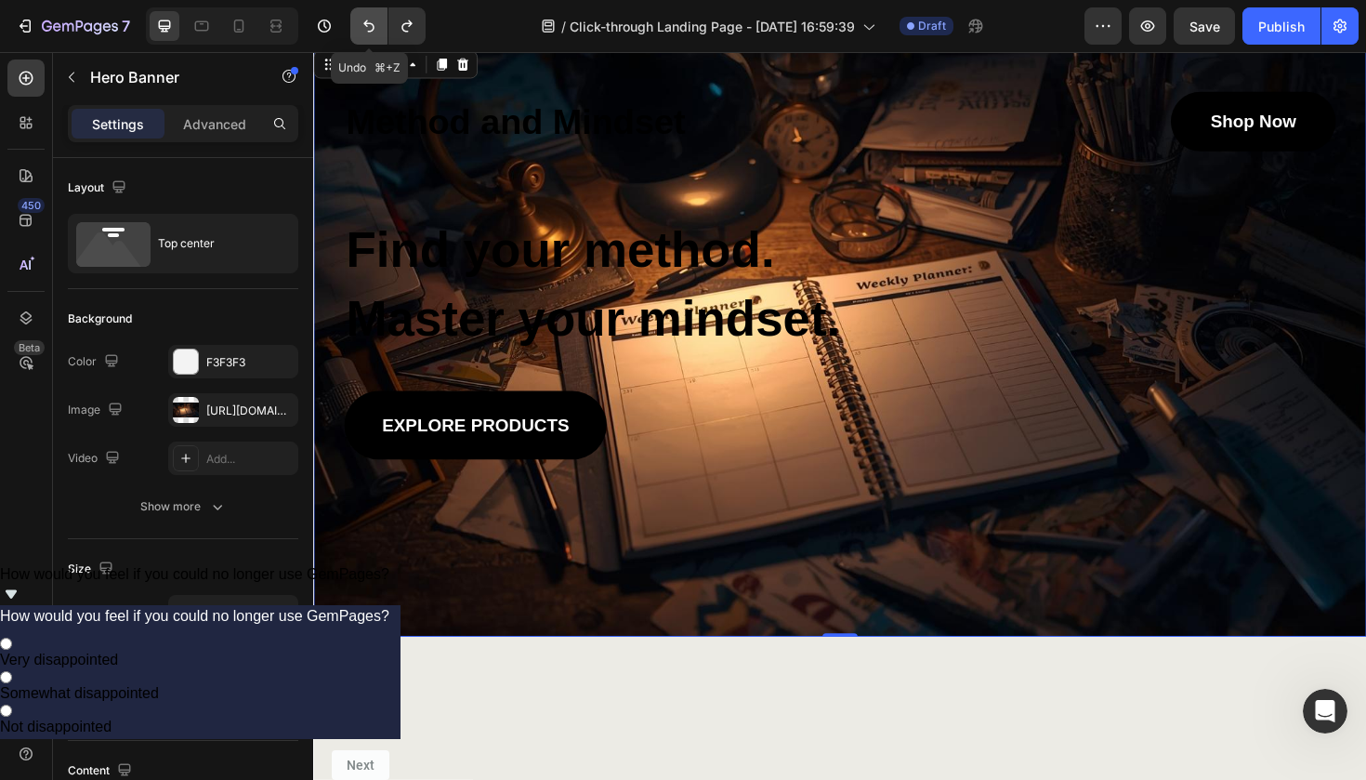
click at [372, 26] on icon "Undo/Redo" at bounding box center [369, 26] width 19 height 19
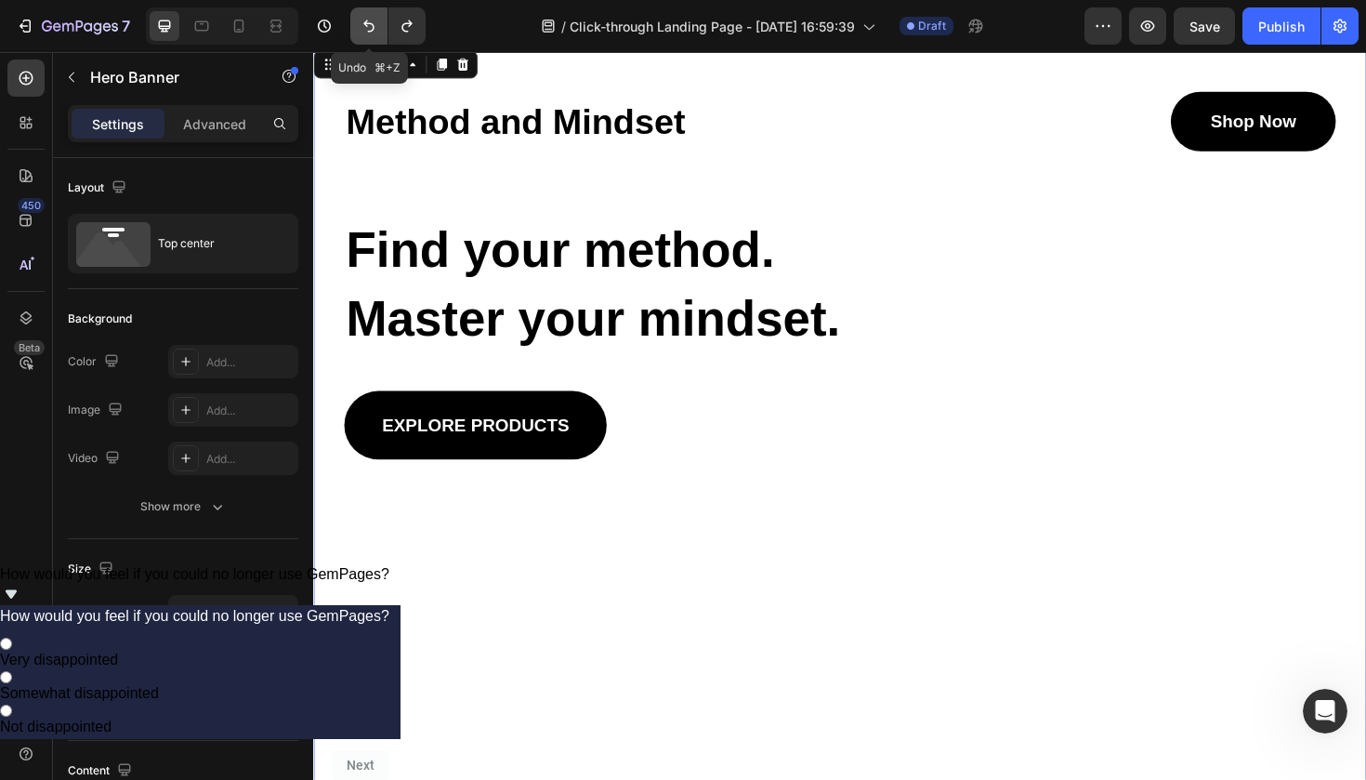
click at [372, 26] on icon "Undo/Redo" at bounding box center [369, 26] width 19 height 19
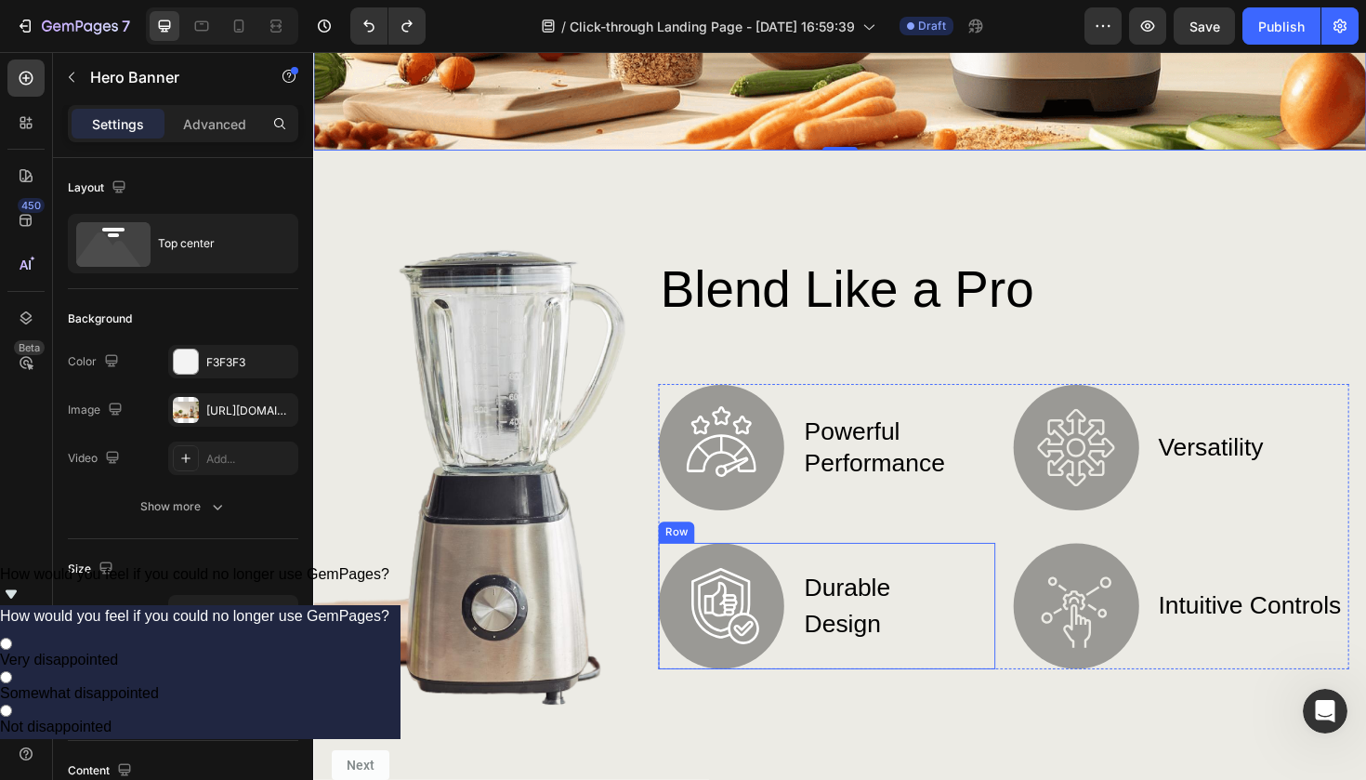
scroll to position [644, 0]
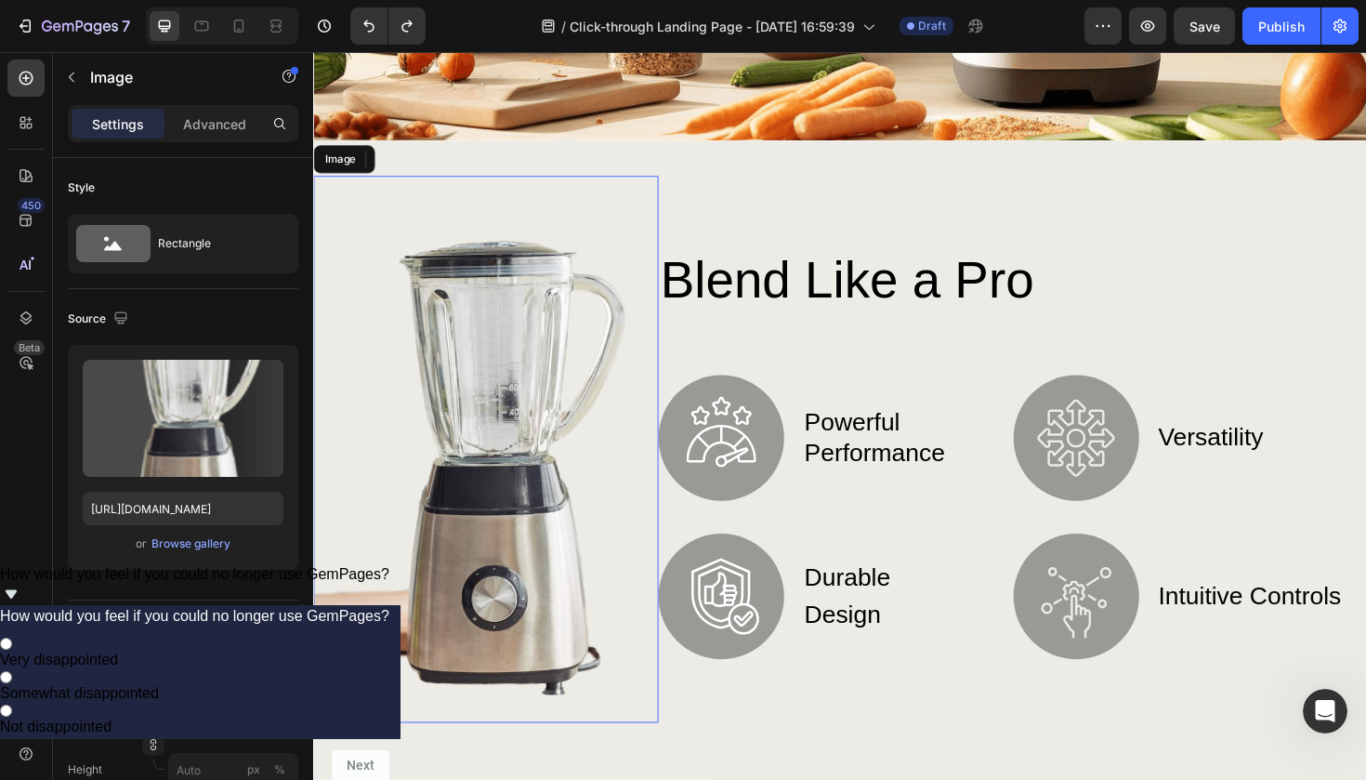
click at [522, 588] on img at bounding box center [495, 472] width 365 height 579
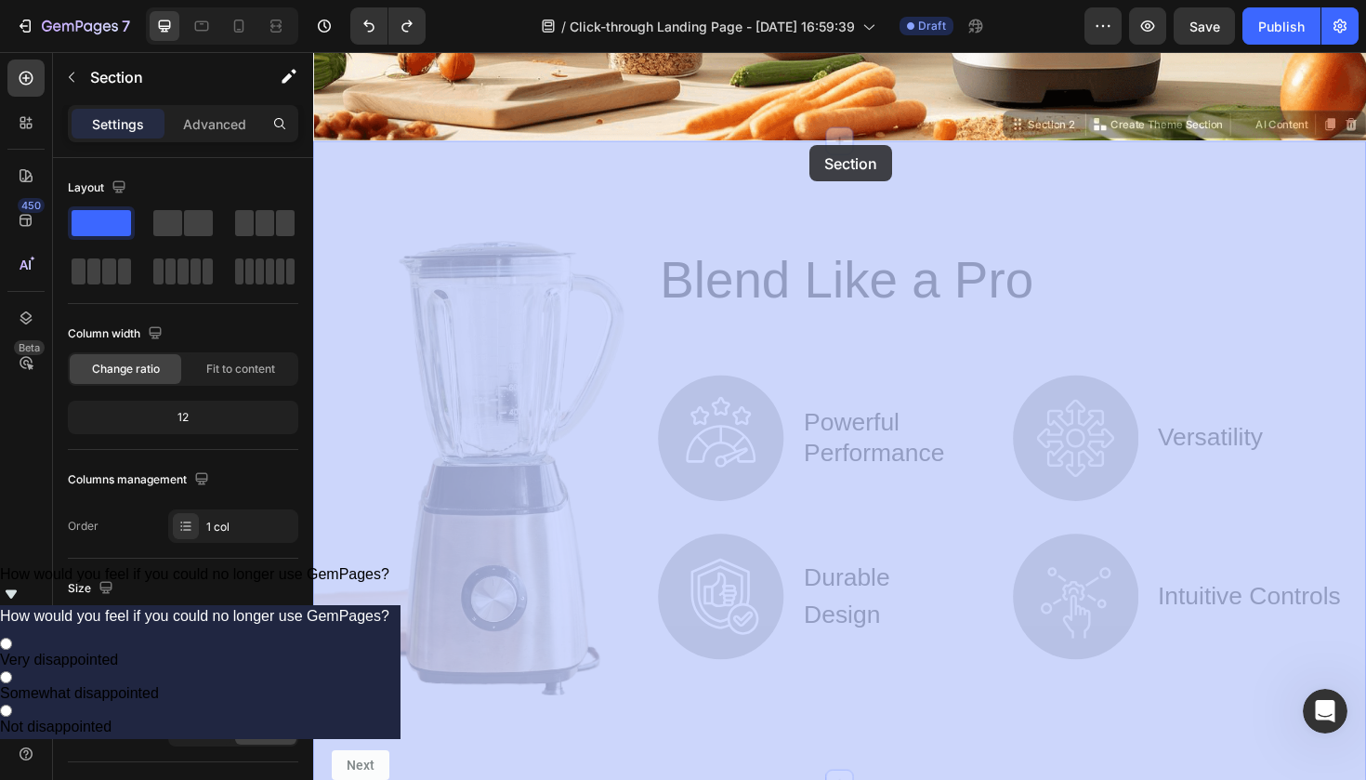
drag, startPoint x: 835, startPoint y: 151, endPoint x: 856, endPoint y: 182, distance: 37.6
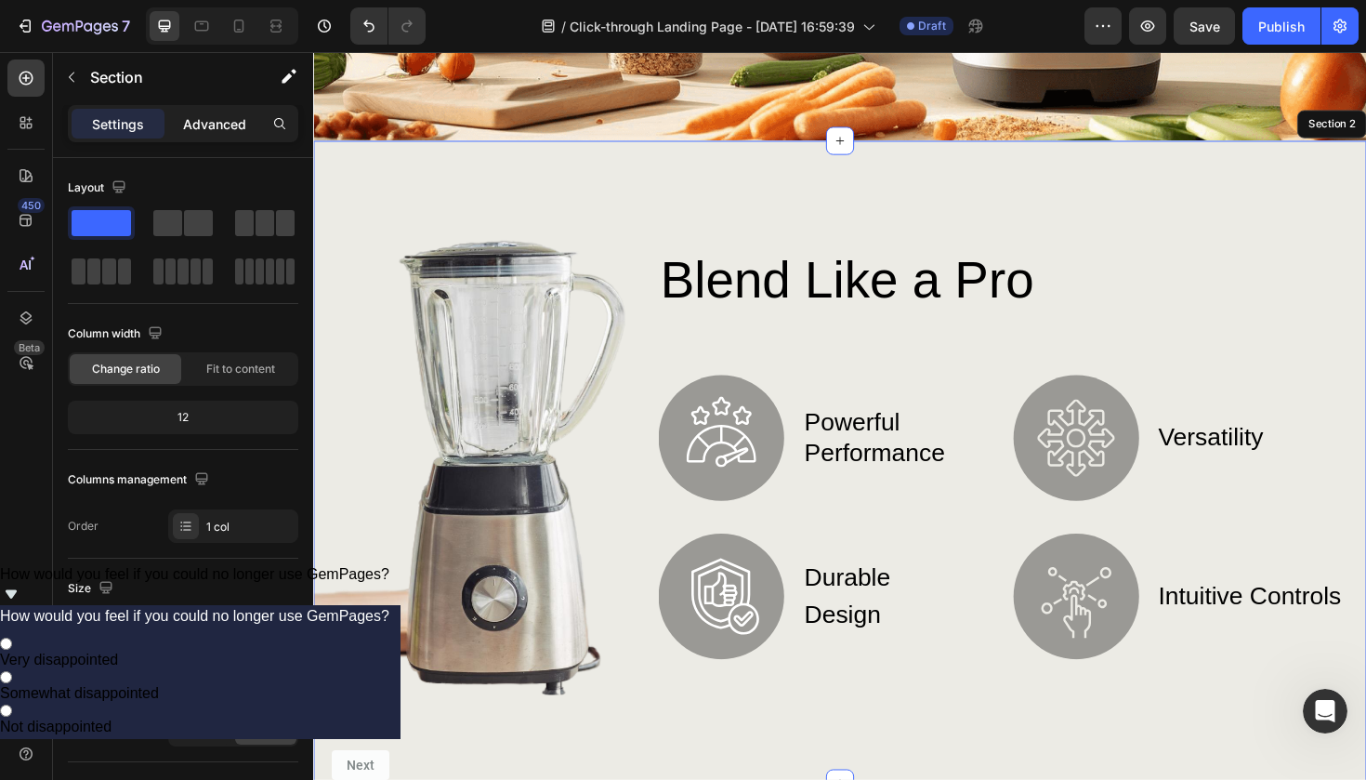
click at [243, 128] on p "Advanced" at bounding box center [214, 124] width 63 height 20
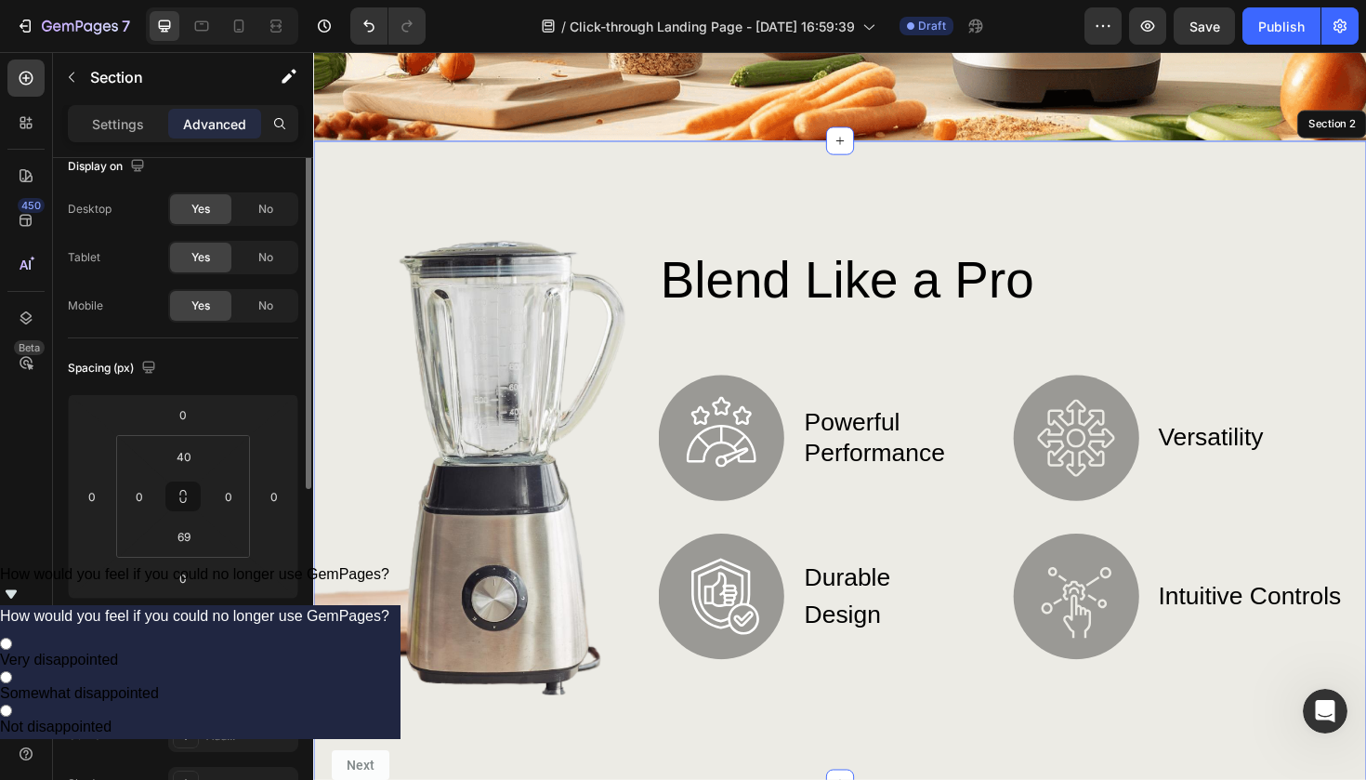
scroll to position [0, 0]
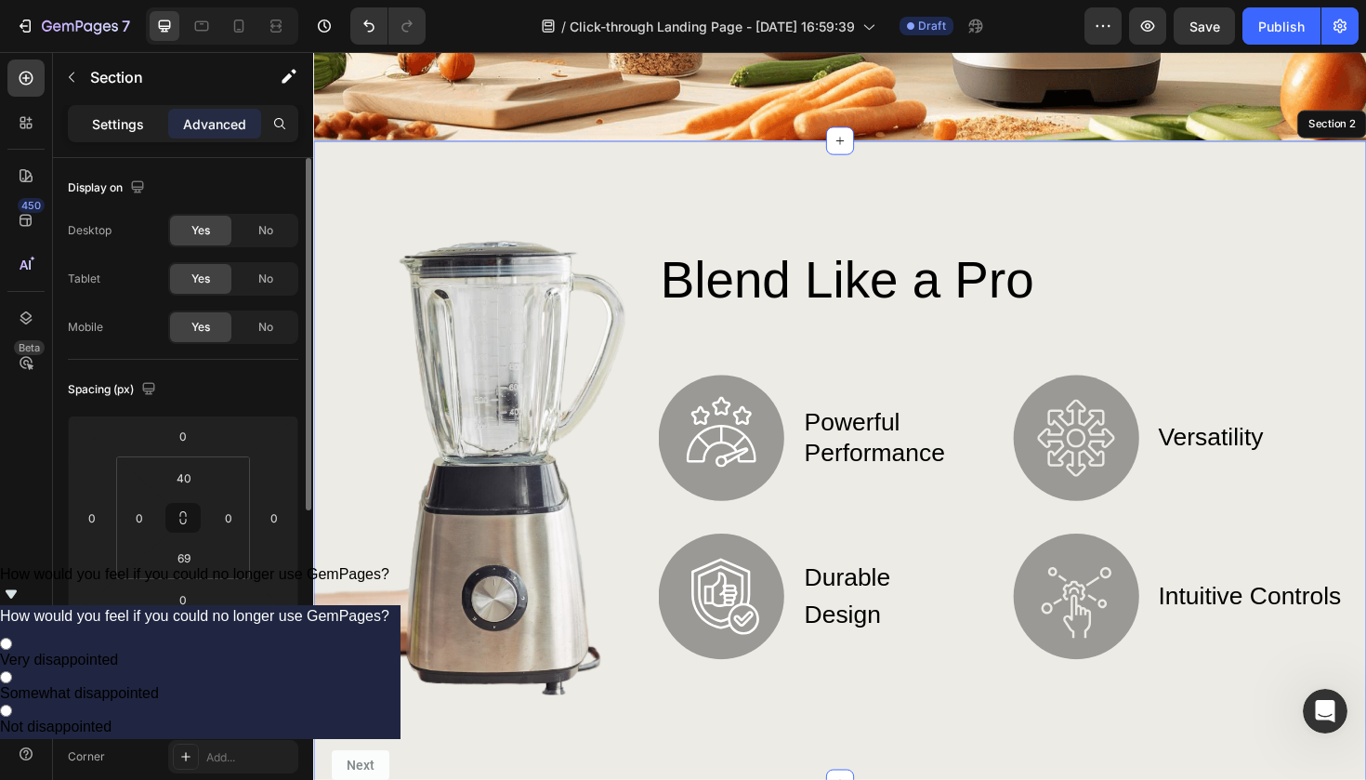
click at [149, 138] on div "Settings" at bounding box center [118, 124] width 93 height 30
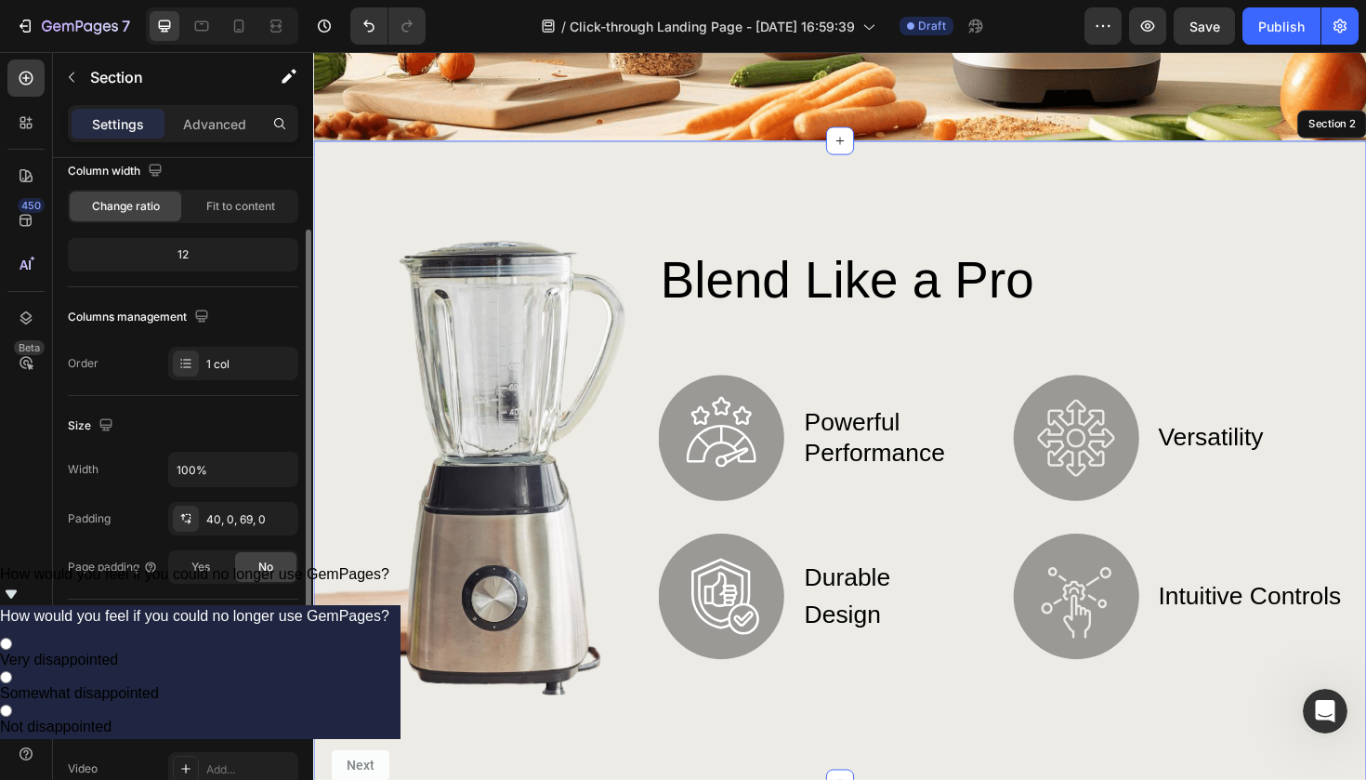
scroll to position [179, 0]
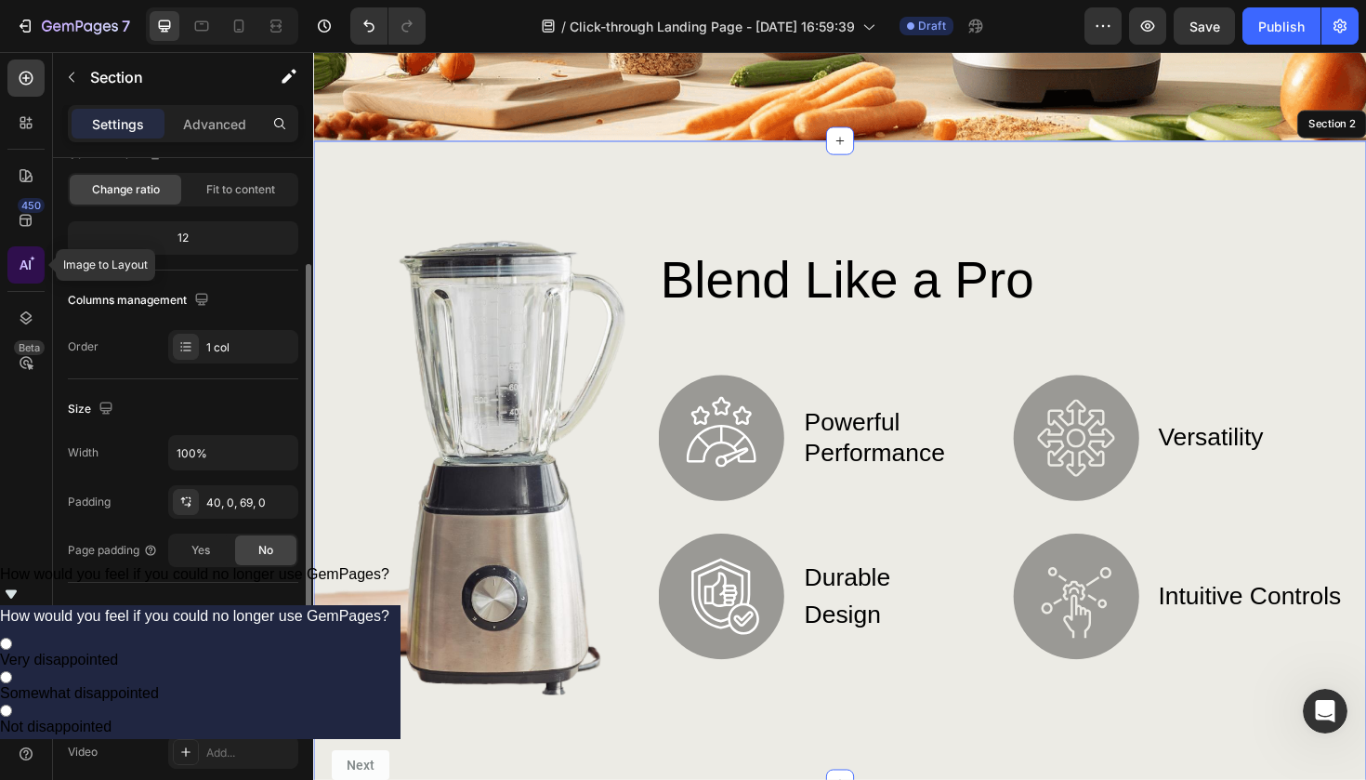
click at [19, 270] on icon at bounding box center [26, 265] width 19 height 19
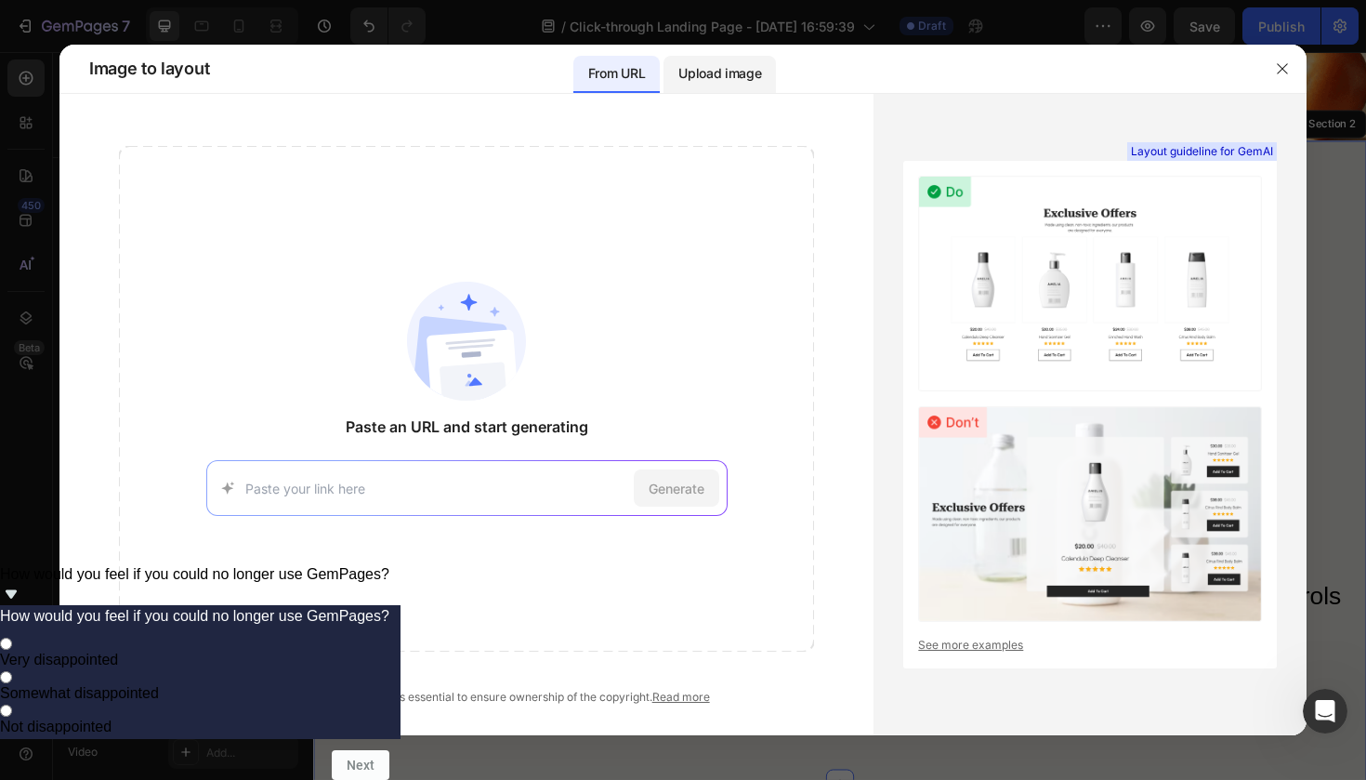
click at [676, 78] on div "Upload image" at bounding box center [719, 74] width 112 height 37
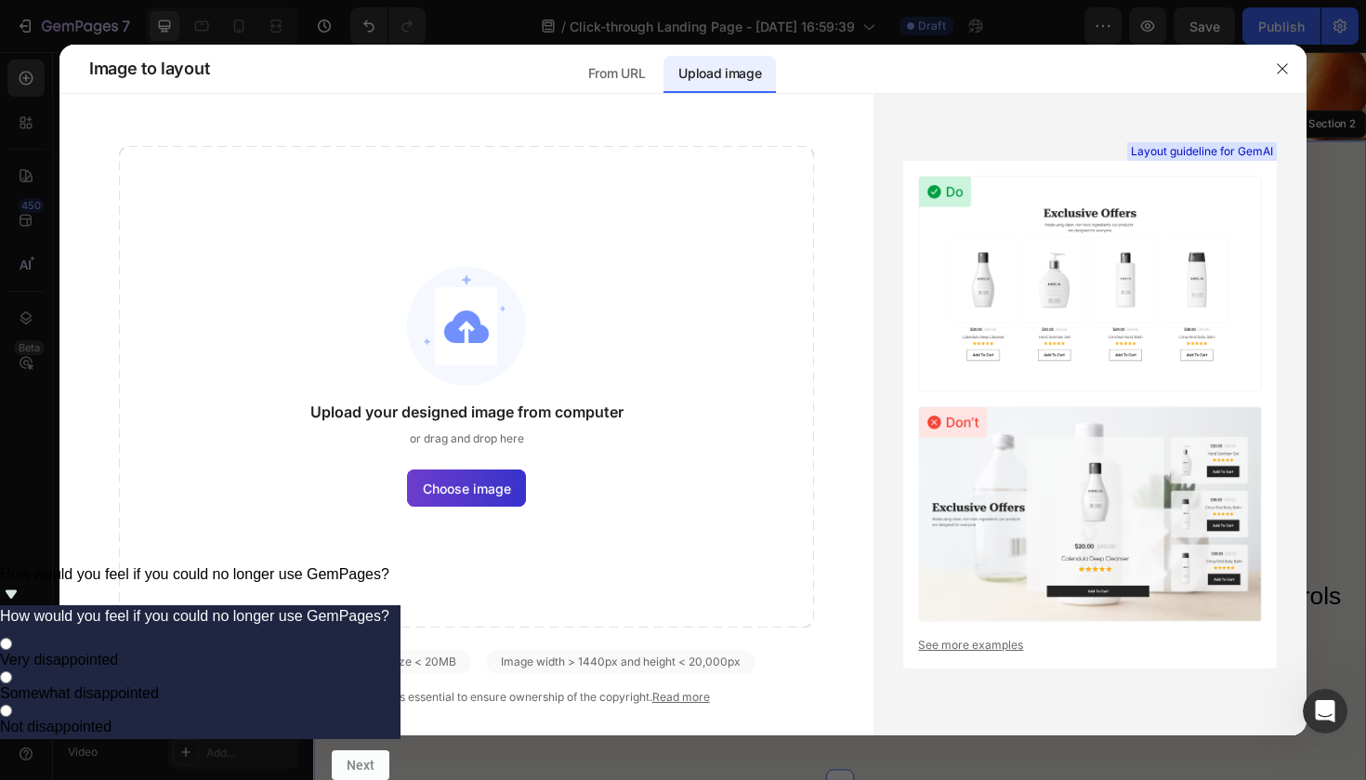
click at [497, 475] on label "Choose image" at bounding box center [466, 487] width 119 height 37
click at [0, 0] on input "Choose image" at bounding box center [0, 0] width 0 height 0
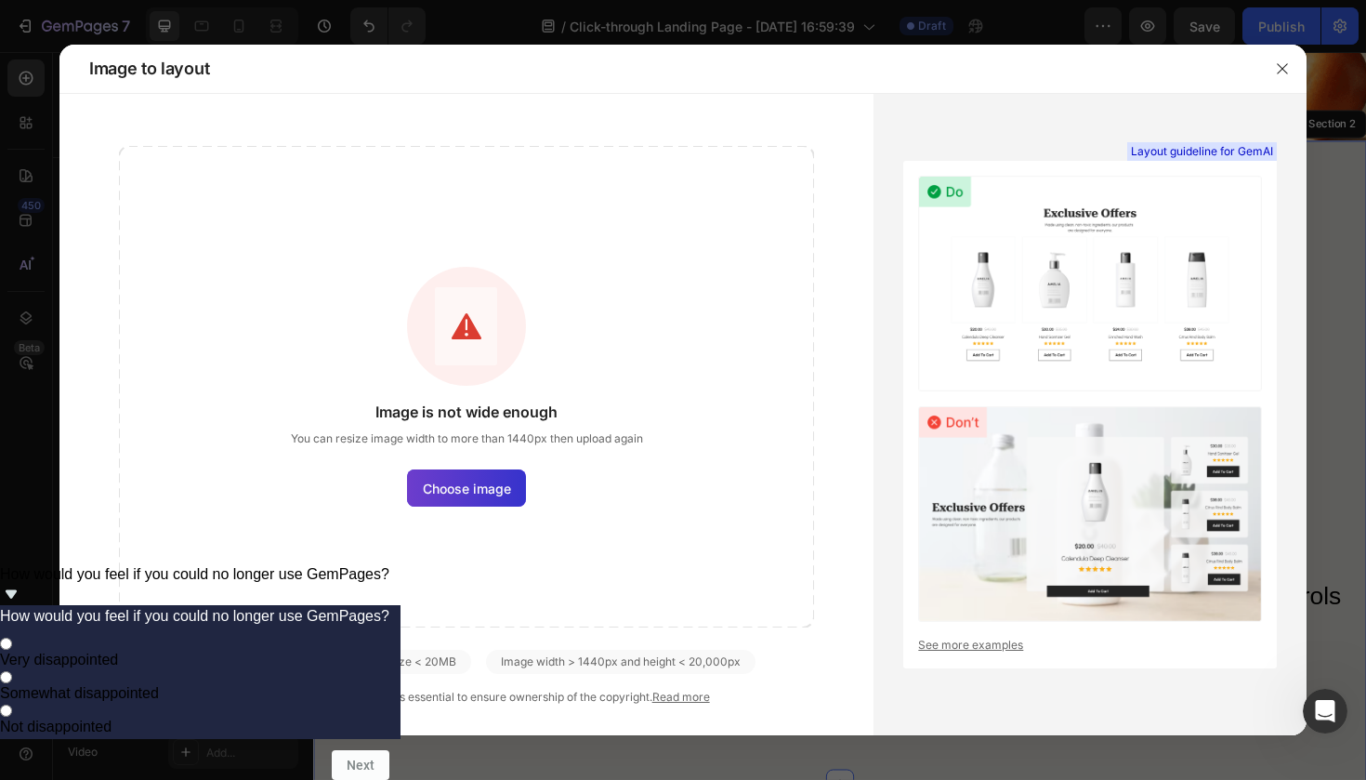
click at [506, 494] on span "Choose image" at bounding box center [467, 489] width 88 height 20
click at [0, 0] on input "Choose image" at bounding box center [0, 0] width 0 height 0
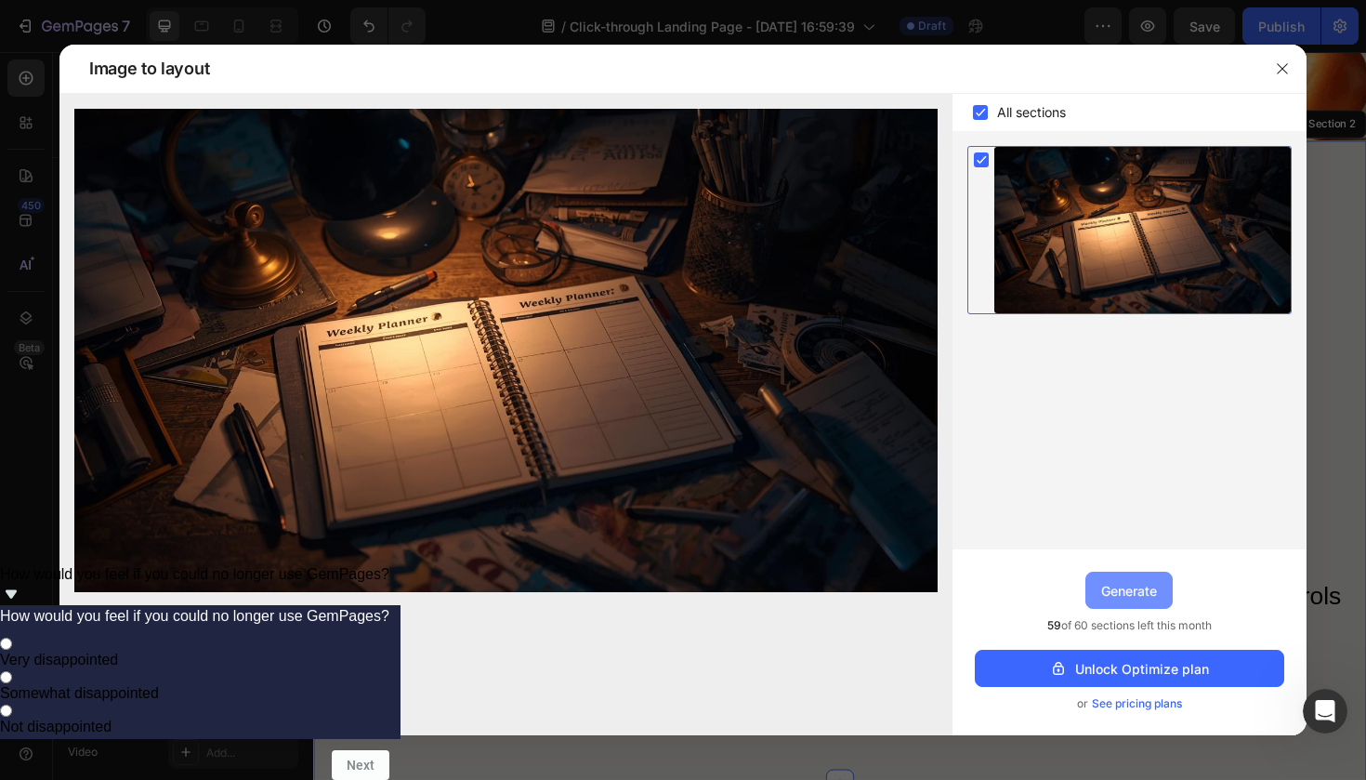
click at [1111, 596] on div "Generate" at bounding box center [1129, 591] width 56 height 20
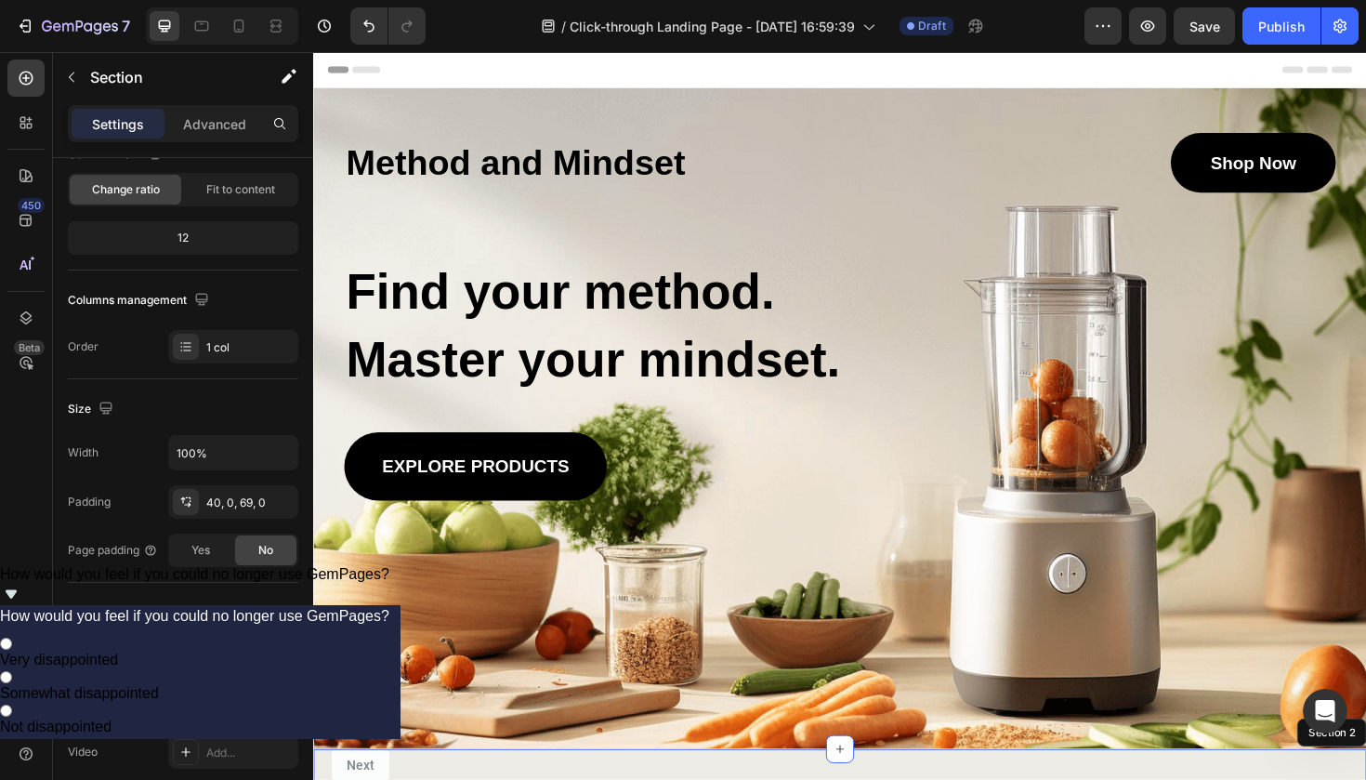
scroll to position [0, 0]
click at [22, 253] on div at bounding box center [25, 264] width 37 height 37
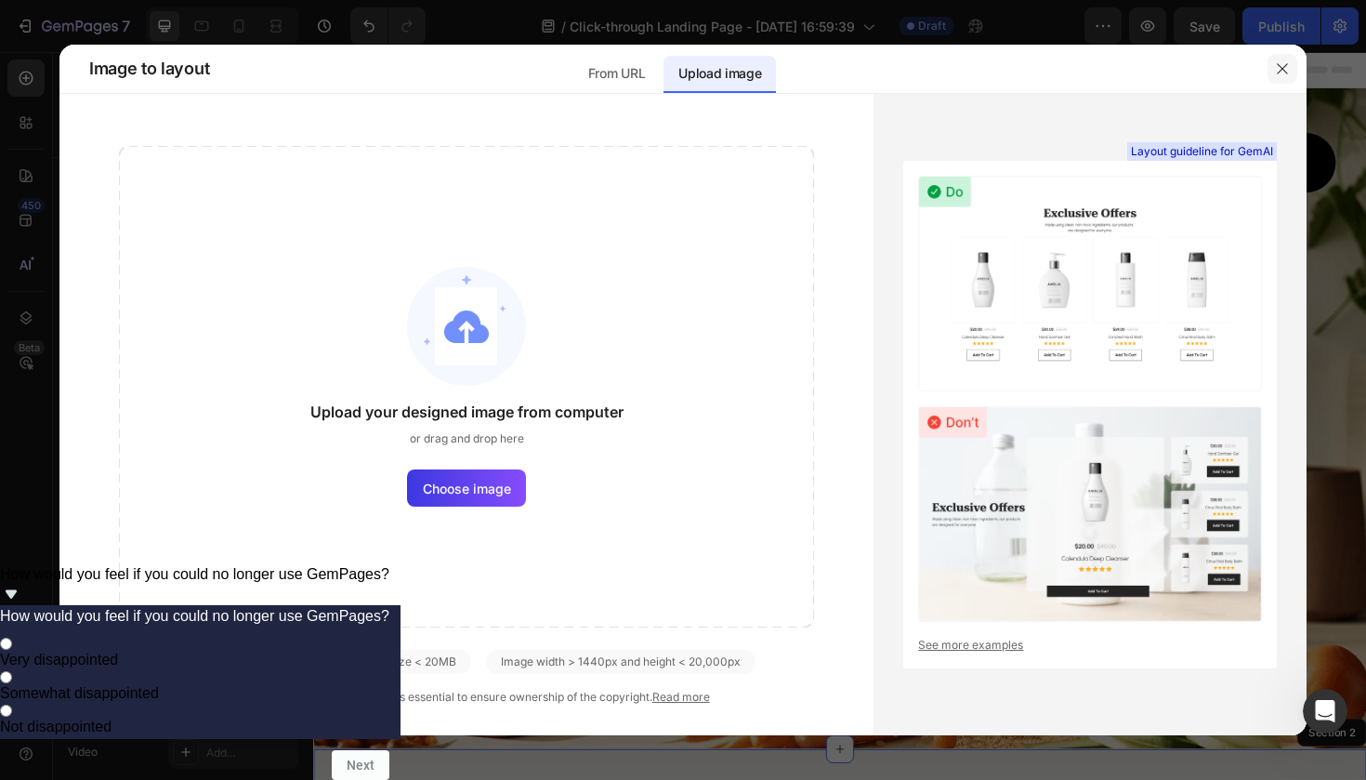
click at [1292, 58] on button "button" at bounding box center [1282, 69] width 30 height 30
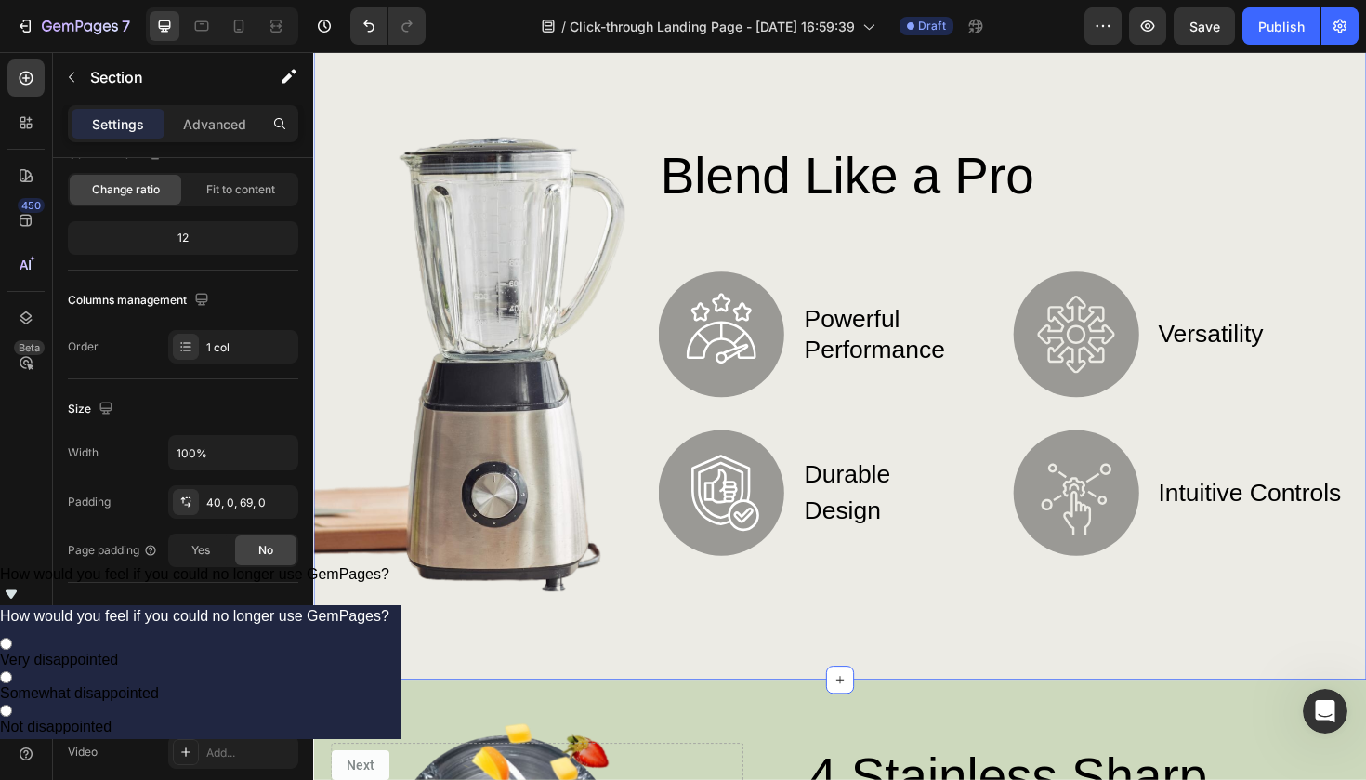
scroll to position [755, 0]
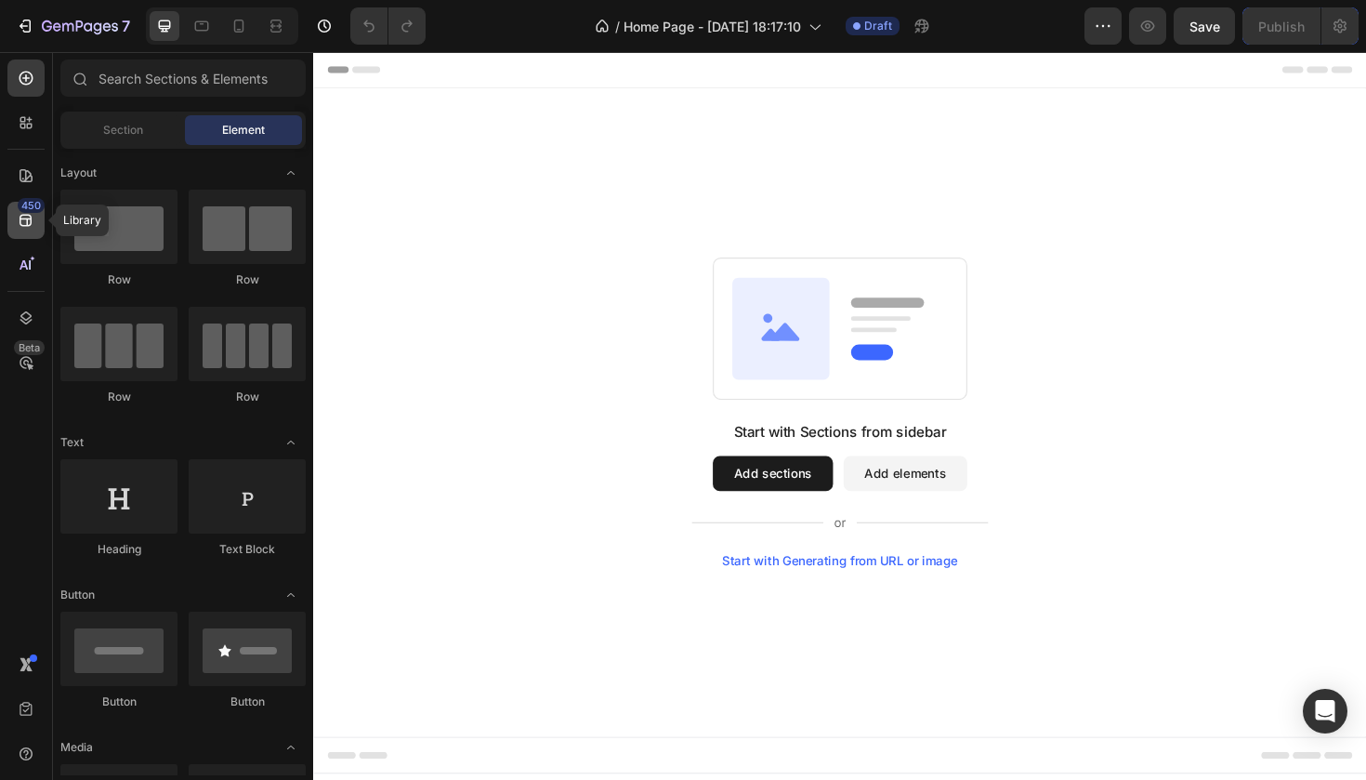
click at [9, 220] on div "450" at bounding box center [25, 220] width 37 height 37
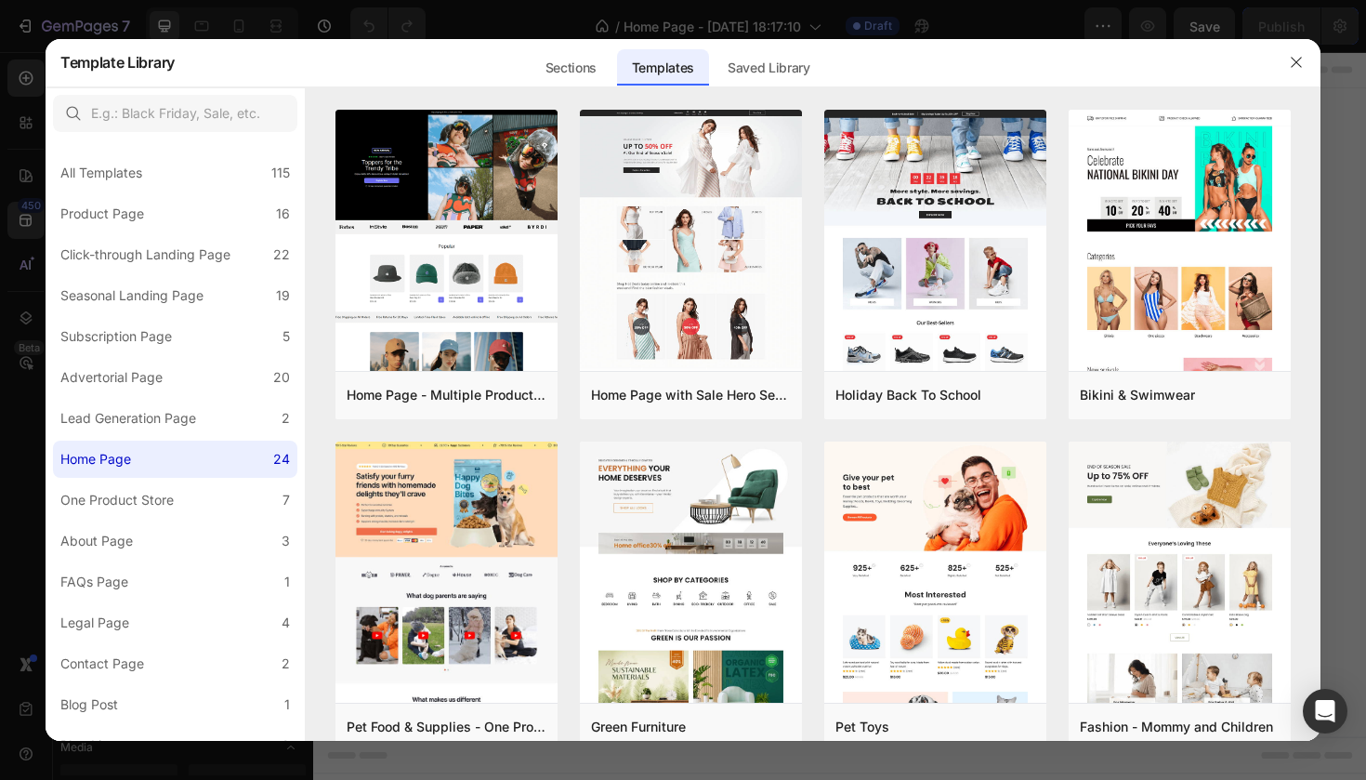
click at [22, 252] on div at bounding box center [683, 390] width 1366 height 780
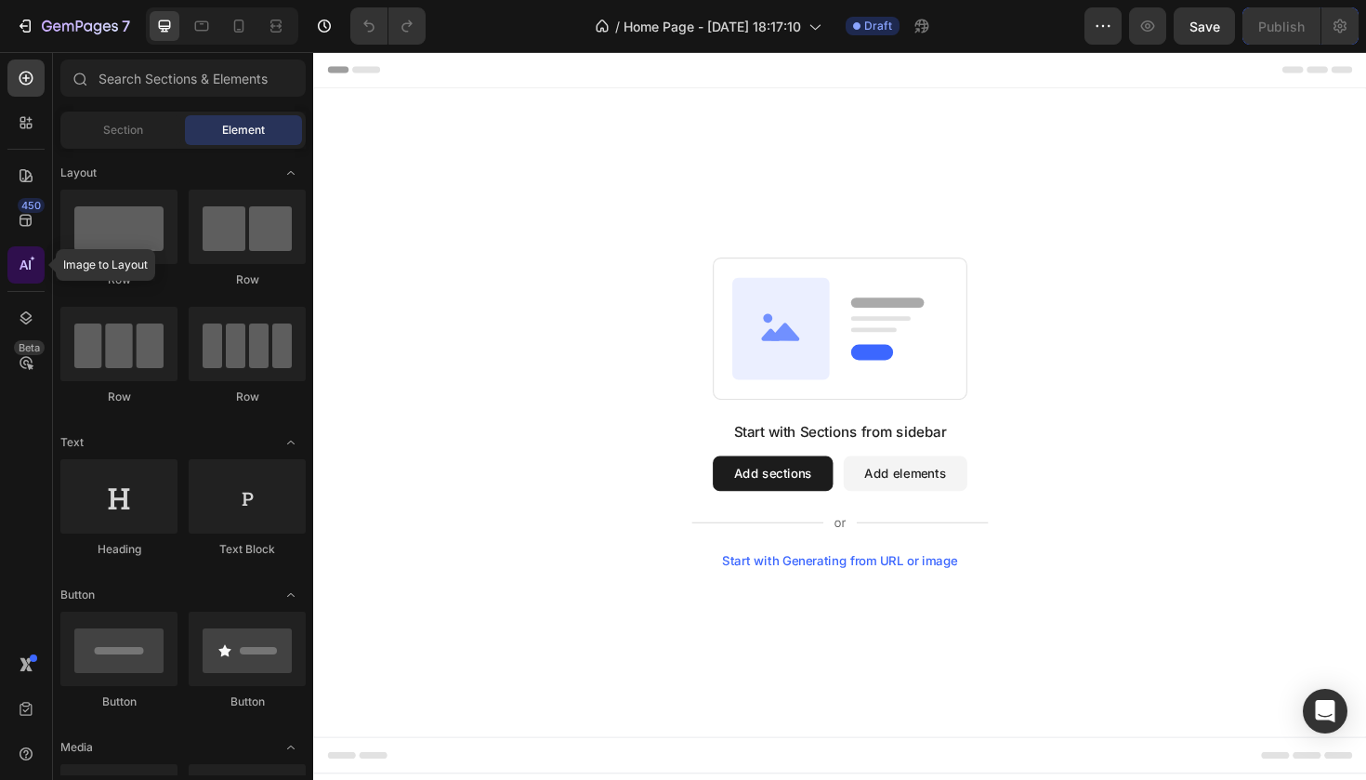
click at [26, 267] on icon at bounding box center [24, 264] width 8 height 9
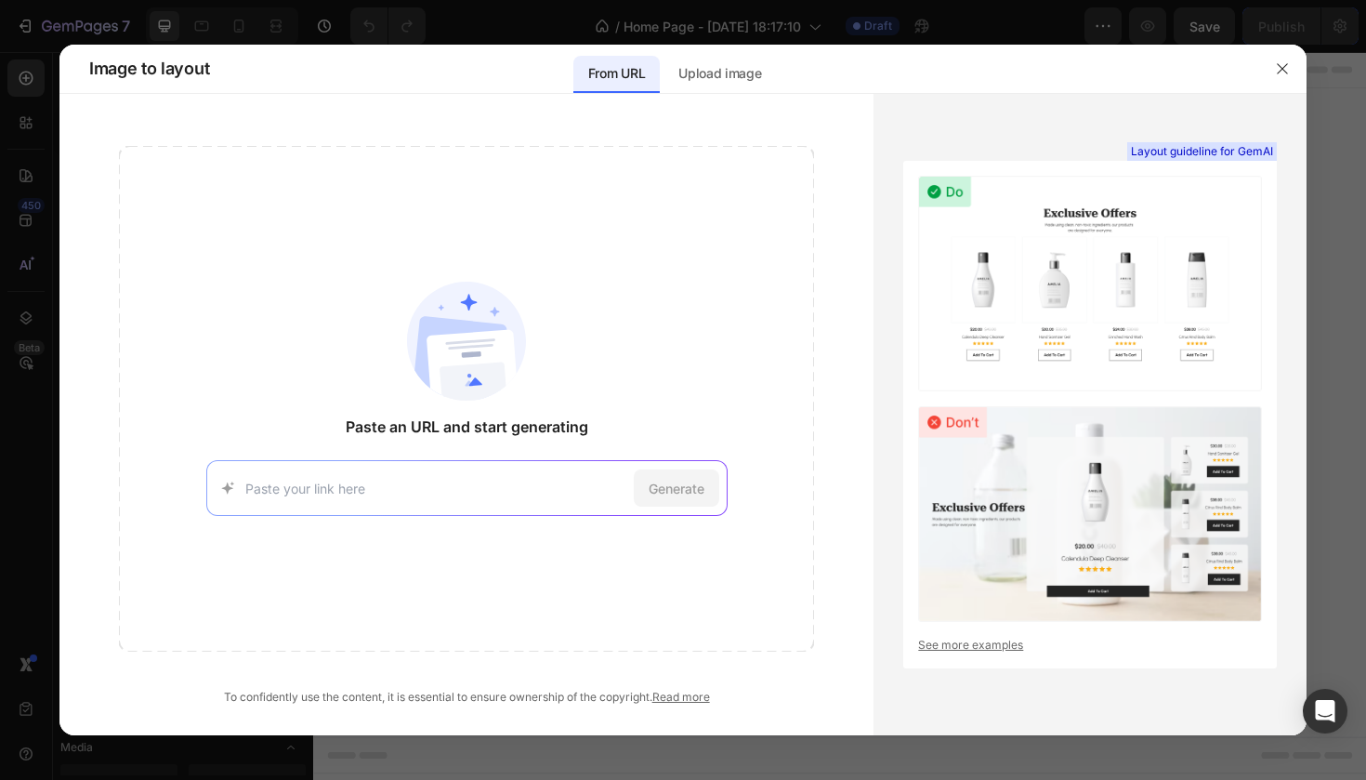
click at [966, 643] on link "See more examples" at bounding box center [1090, 645] width 344 height 17
click at [1279, 68] on icon "button" at bounding box center [1282, 68] width 15 height 15
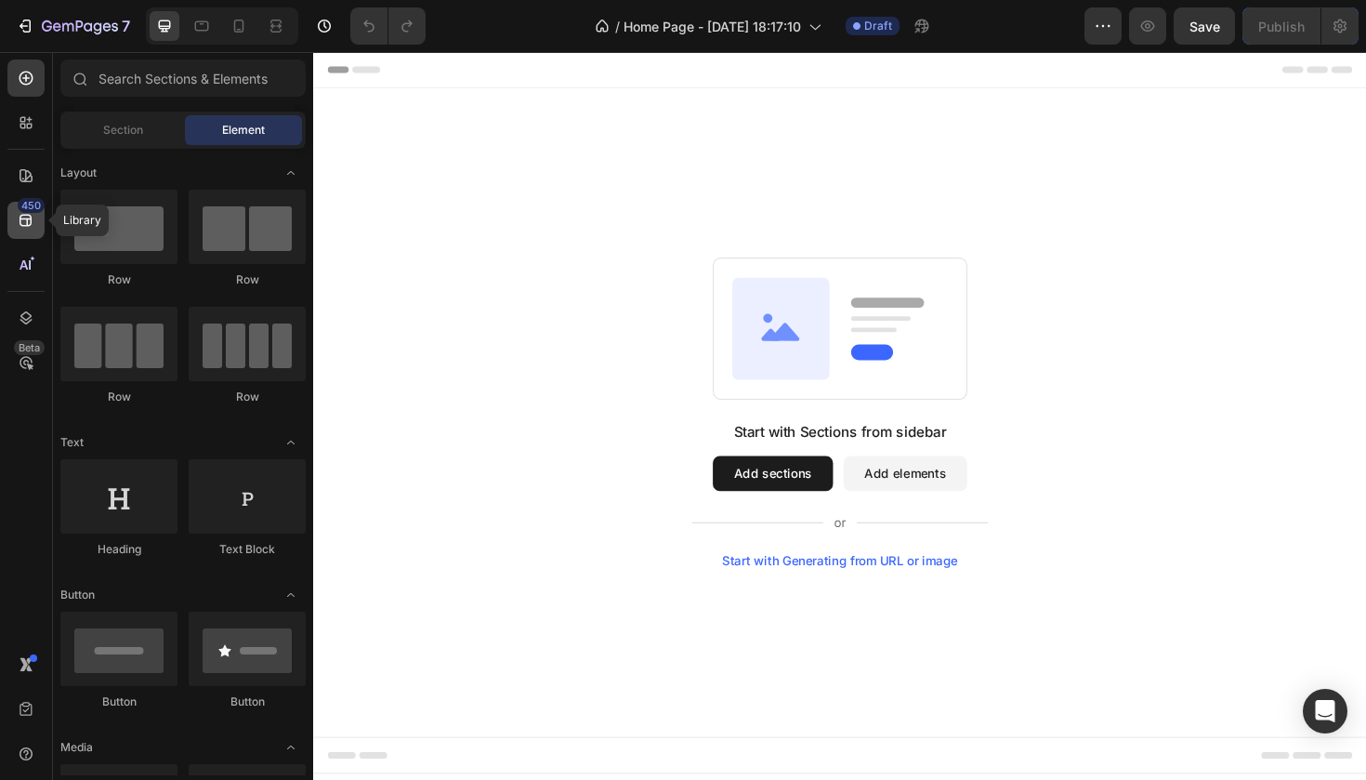
click at [20, 231] on div "450" at bounding box center [25, 220] width 37 height 37
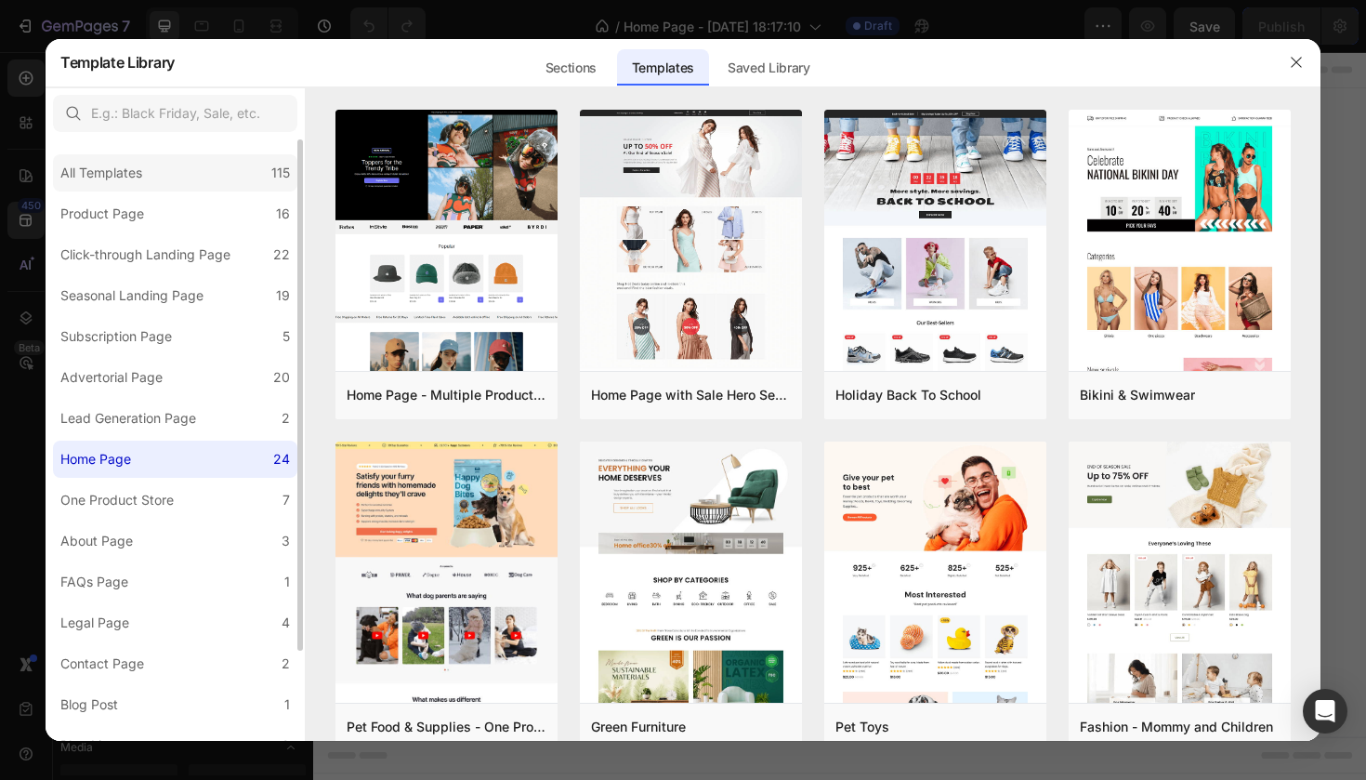
click at [226, 189] on div "All Templates 115" at bounding box center [175, 172] width 244 height 37
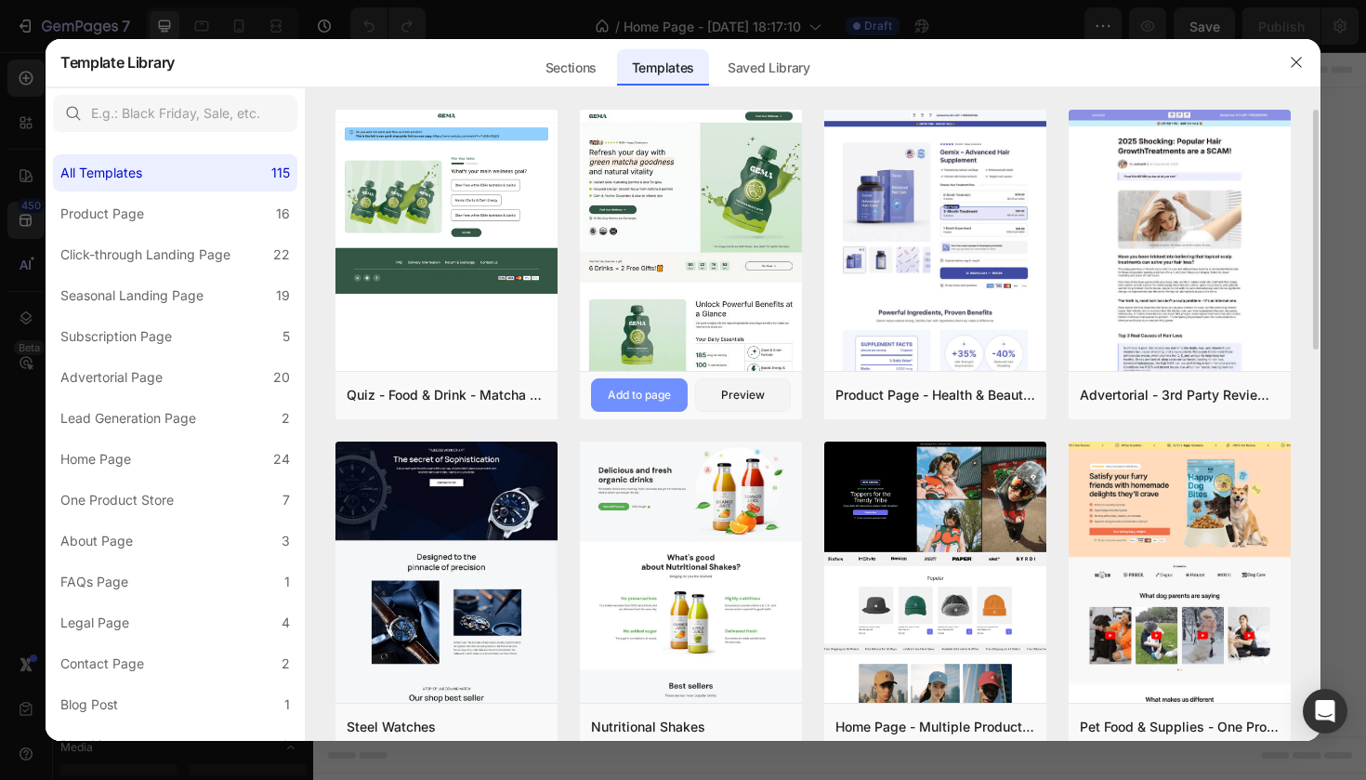
click at [655, 389] on div "Add to page" at bounding box center [639, 395] width 63 height 17
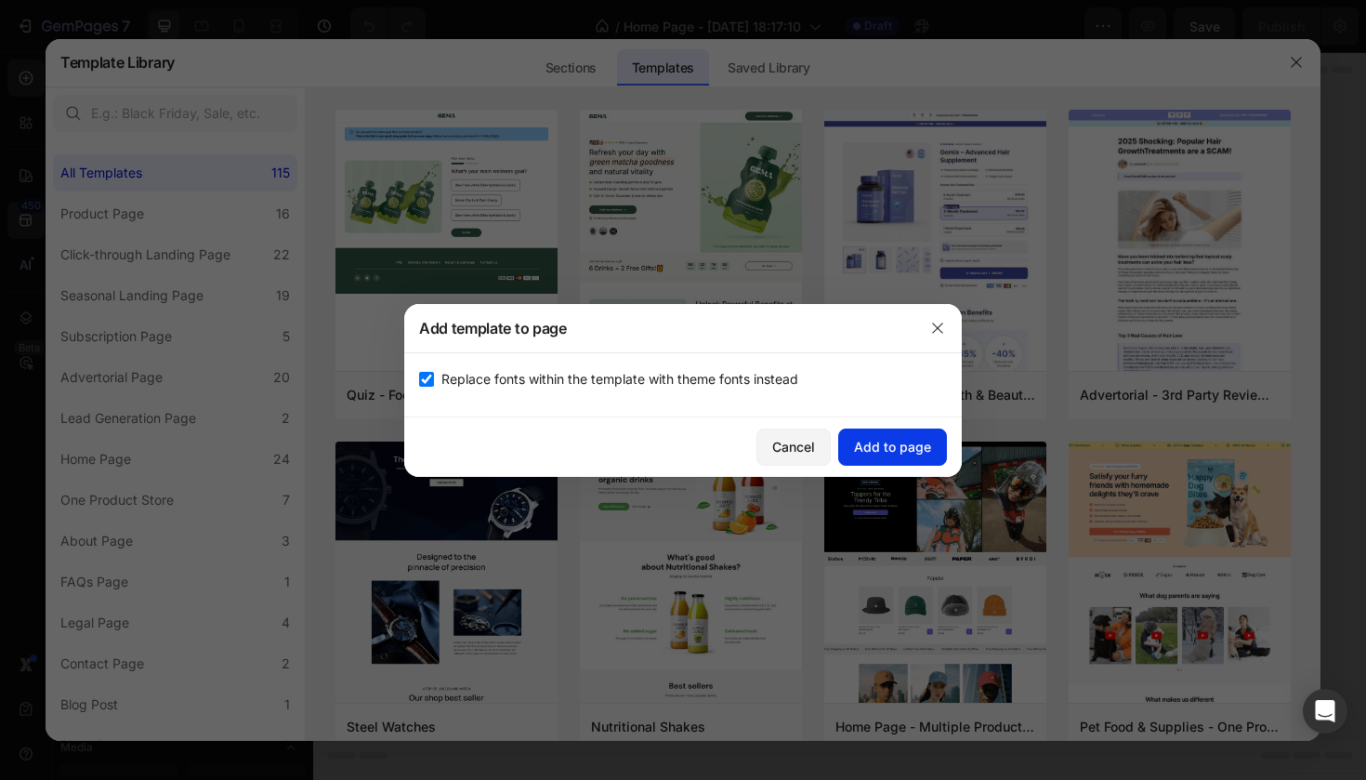
click at [876, 445] on div "Add to page" at bounding box center [892, 447] width 77 height 20
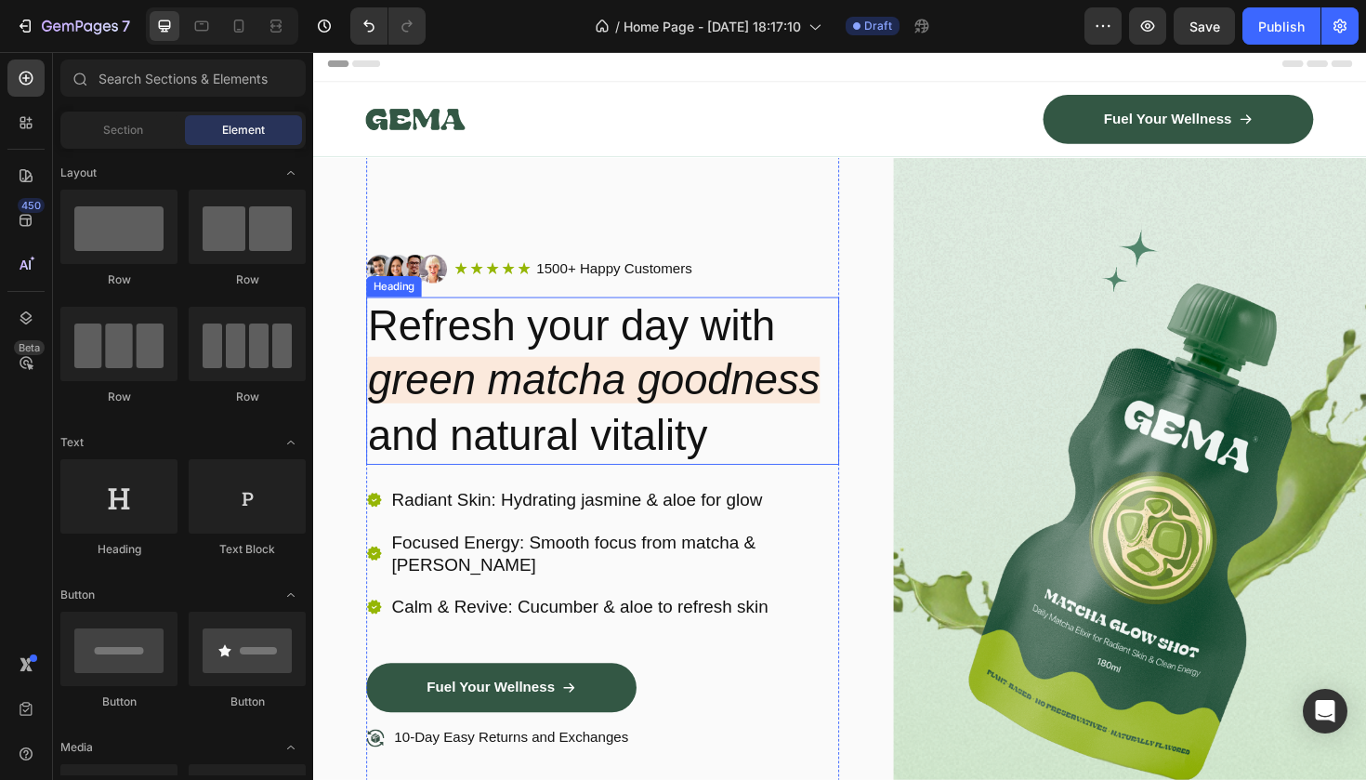
scroll to position [2, 0]
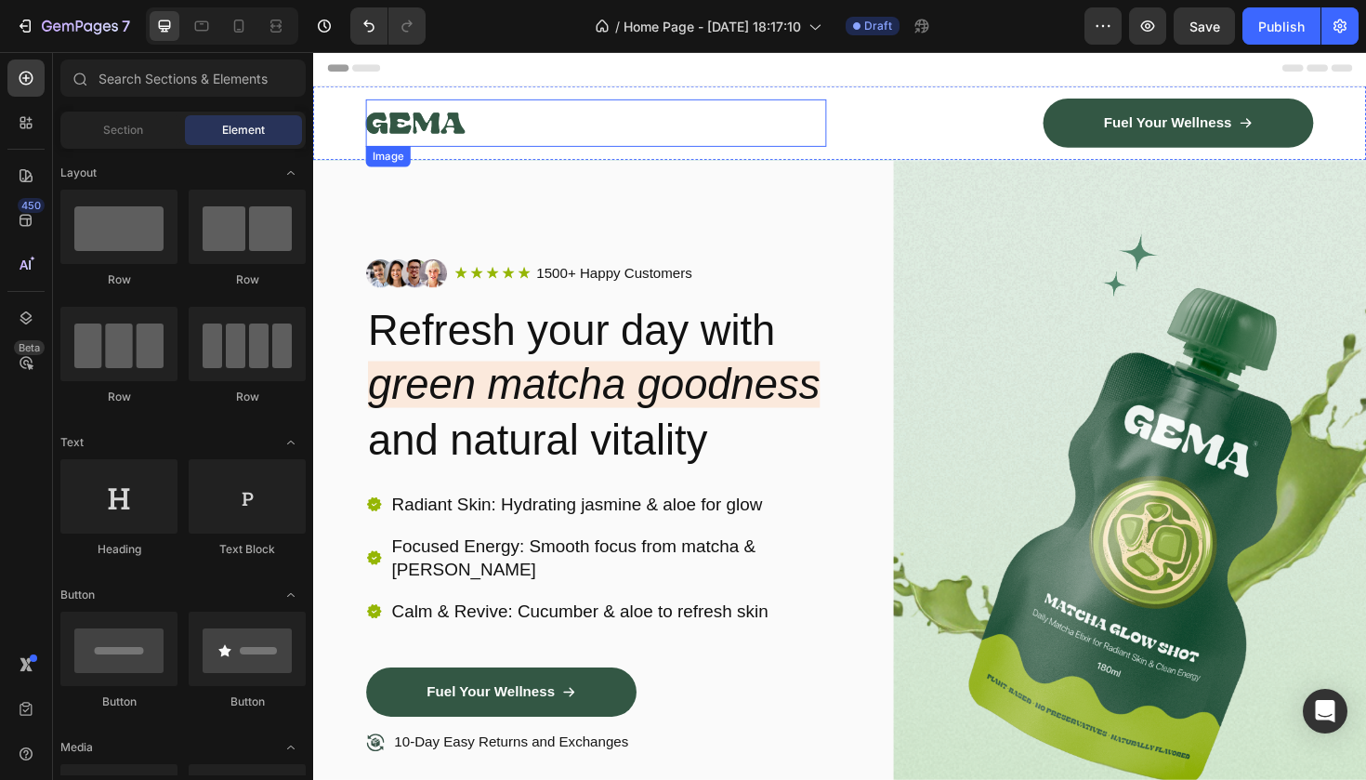
click at [474, 129] on div at bounding box center [613, 127] width 488 height 50
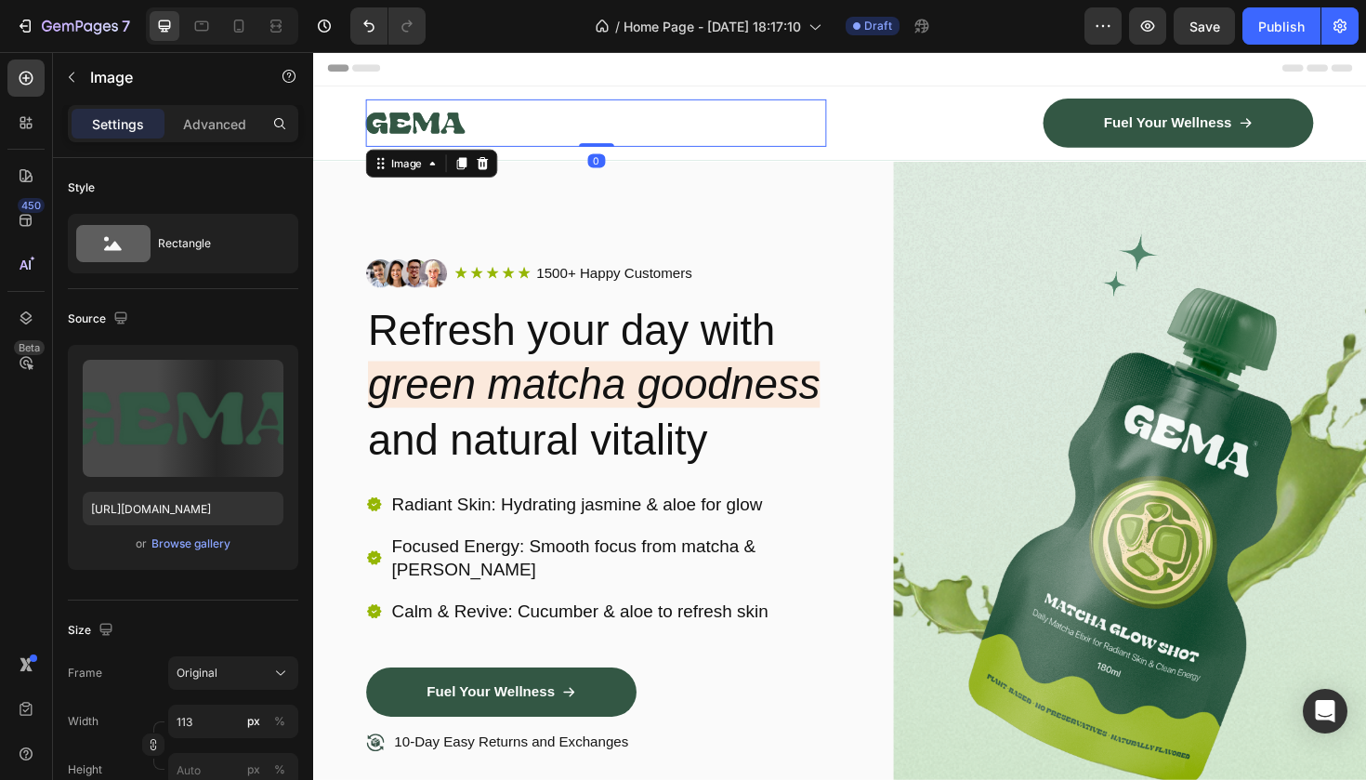
click at [474, 129] on div at bounding box center [613, 127] width 488 height 50
click at [460, 132] on img at bounding box center [421, 127] width 105 height 50
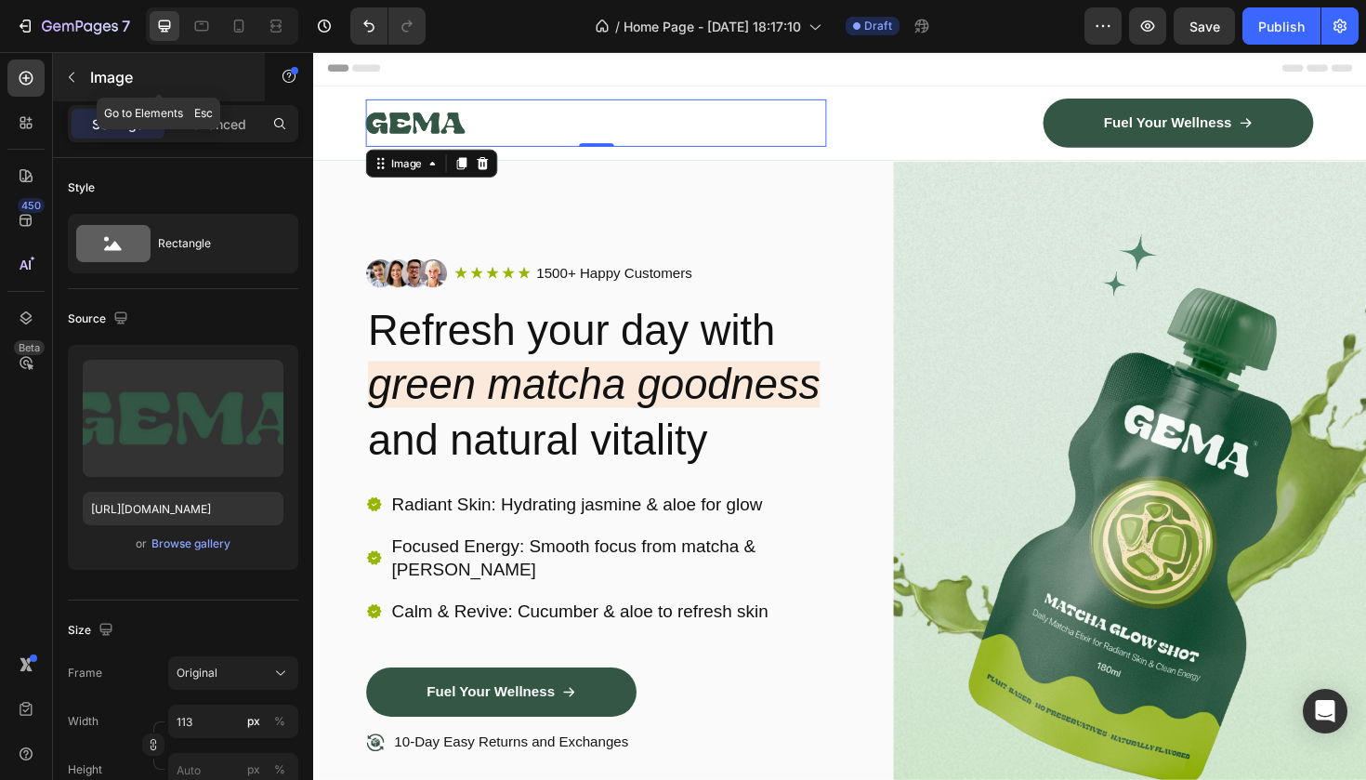
click at [62, 82] on button "button" at bounding box center [72, 77] width 30 height 30
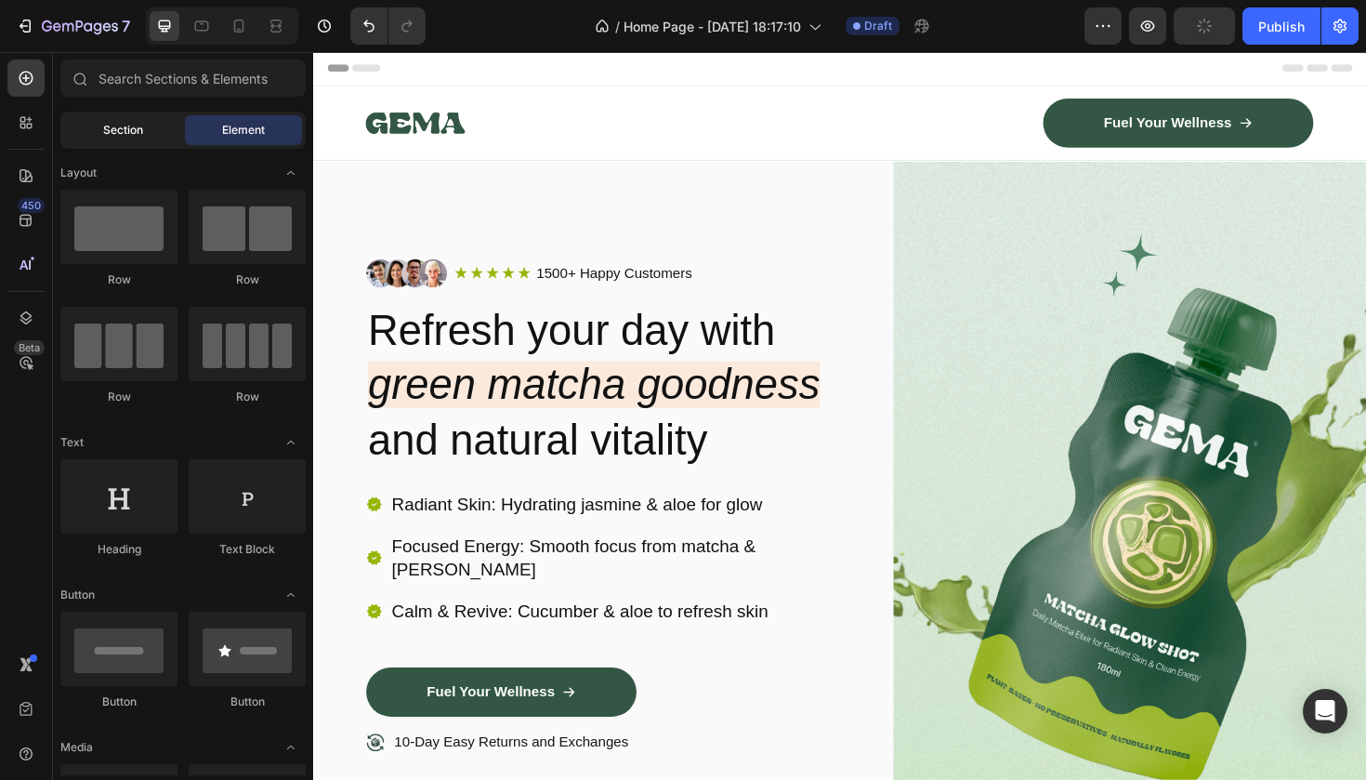
click at [97, 136] on div "Section" at bounding box center [122, 130] width 117 height 30
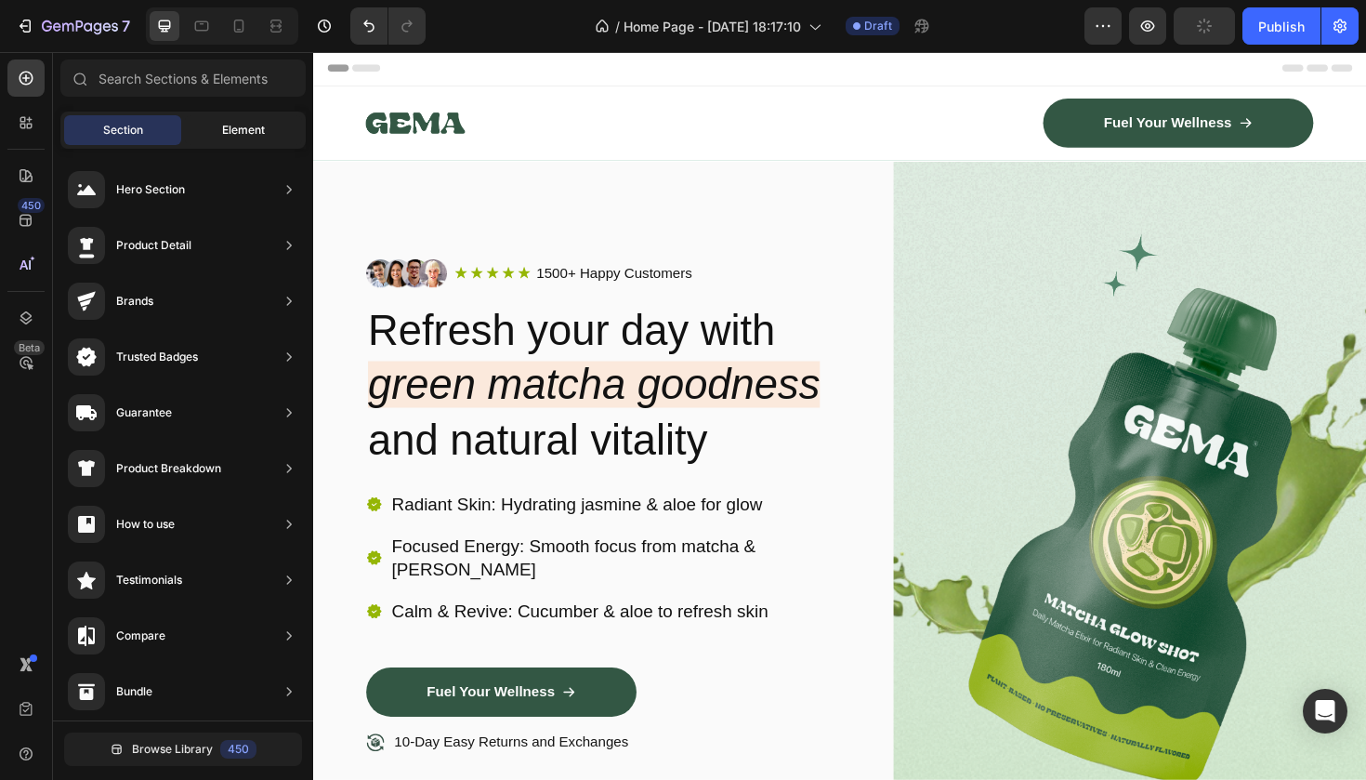
click at [234, 123] on span "Element" at bounding box center [243, 130] width 43 height 17
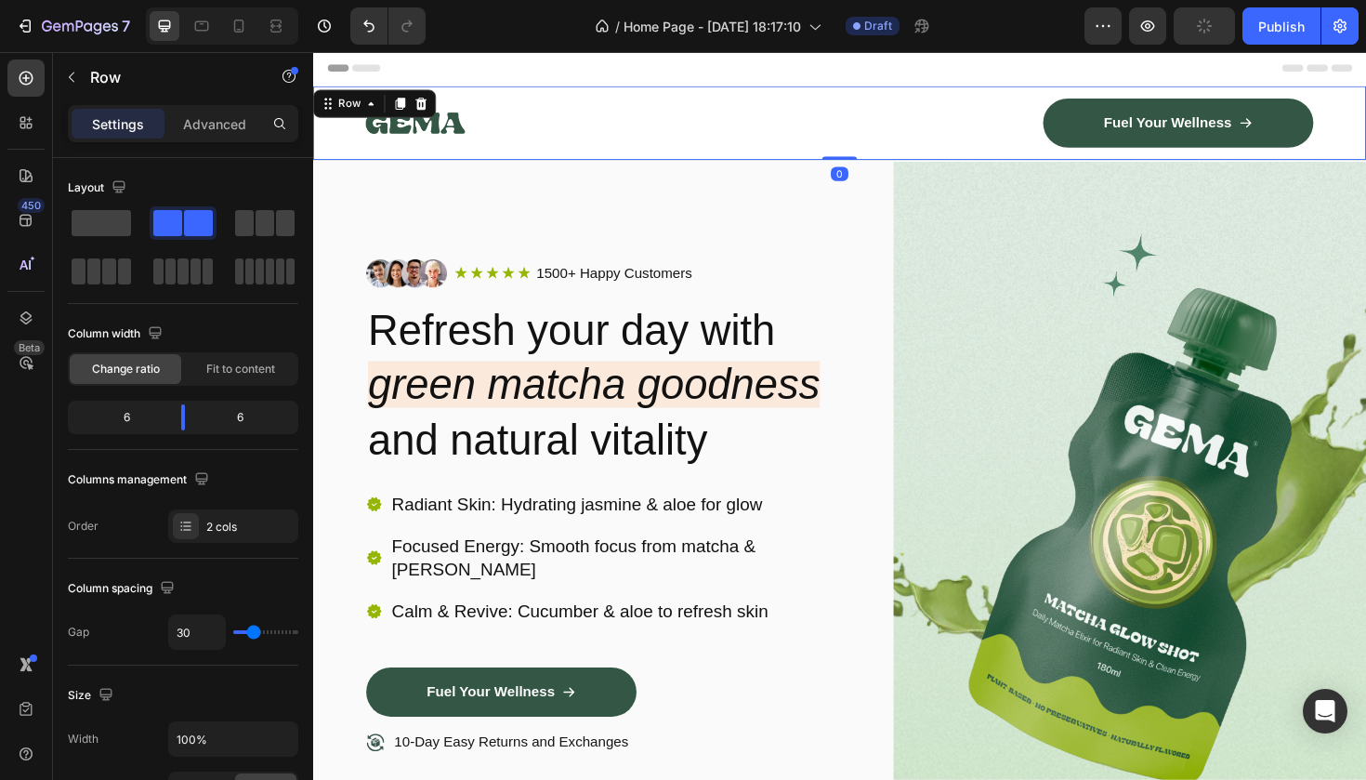
click at [441, 157] on div "Image Fuel Your Wellness Button Row Row 0" at bounding box center [870, 127] width 1115 height 78
click at [467, 132] on img at bounding box center [421, 127] width 105 height 50
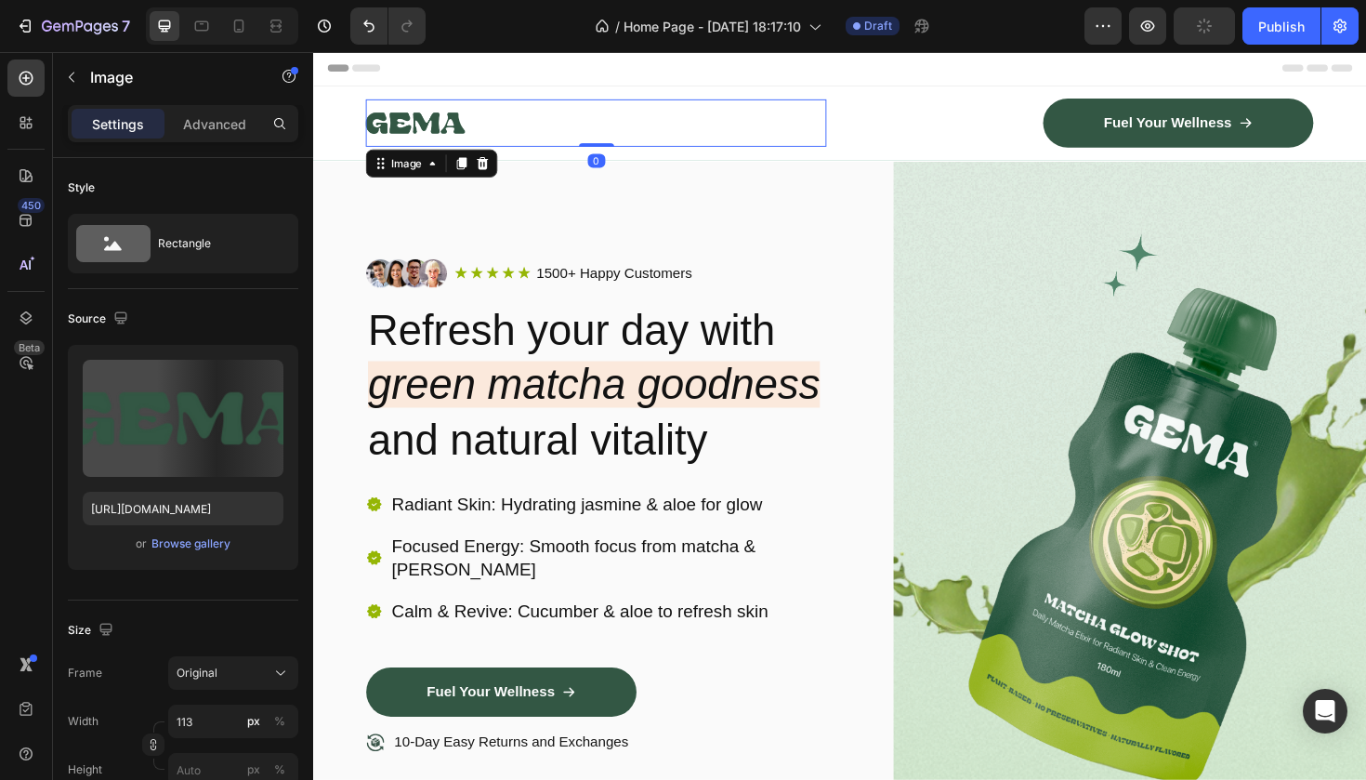
click at [467, 132] on img at bounding box center [421, 127] width 105 height 50
click at [493, 132] on div at bounding box center [613, 127] width 488 height 50
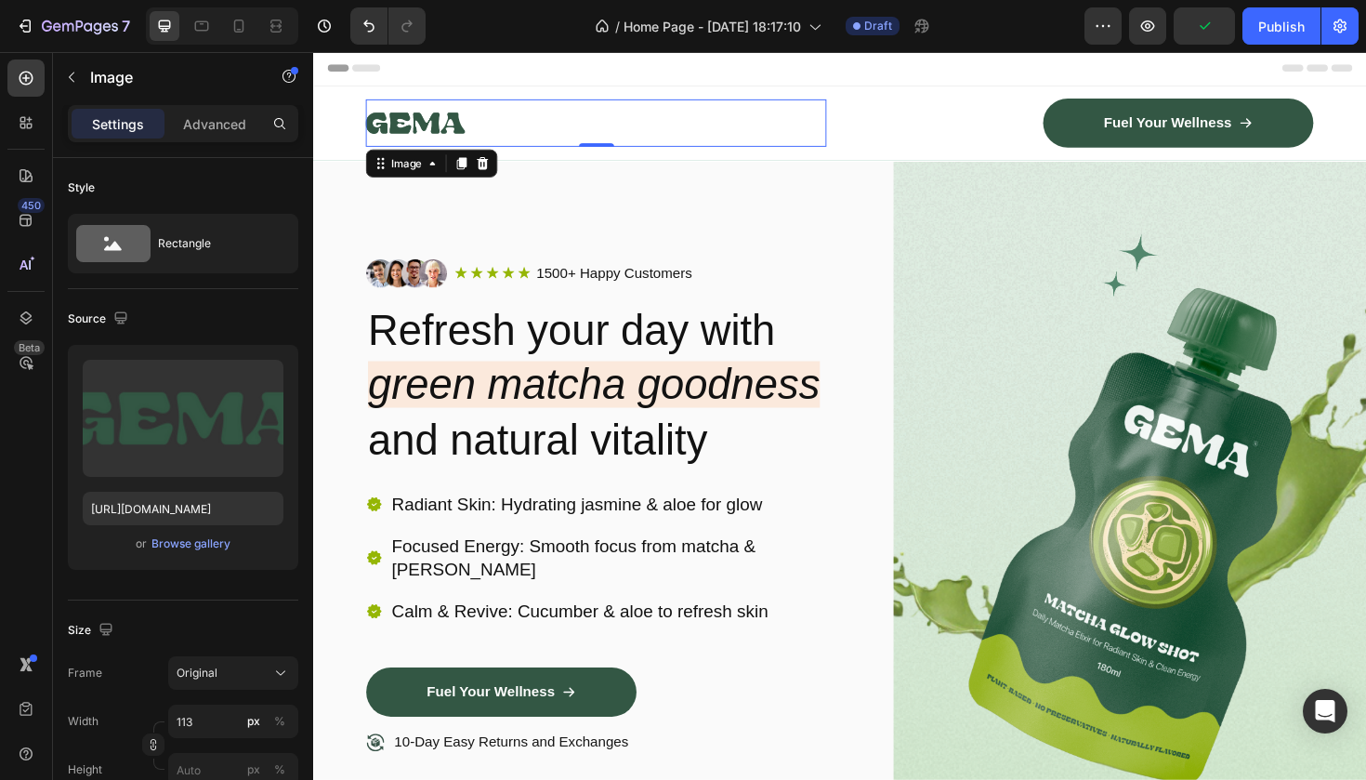
click at [477, 132] on div at bounding box center [613, 127] width 488 height 50
click at [472, 132] on img at bounding box center [421, 127] width 105 height 50
click at [457, 130] on img at bounding box center [421, 127] width 105 height 50
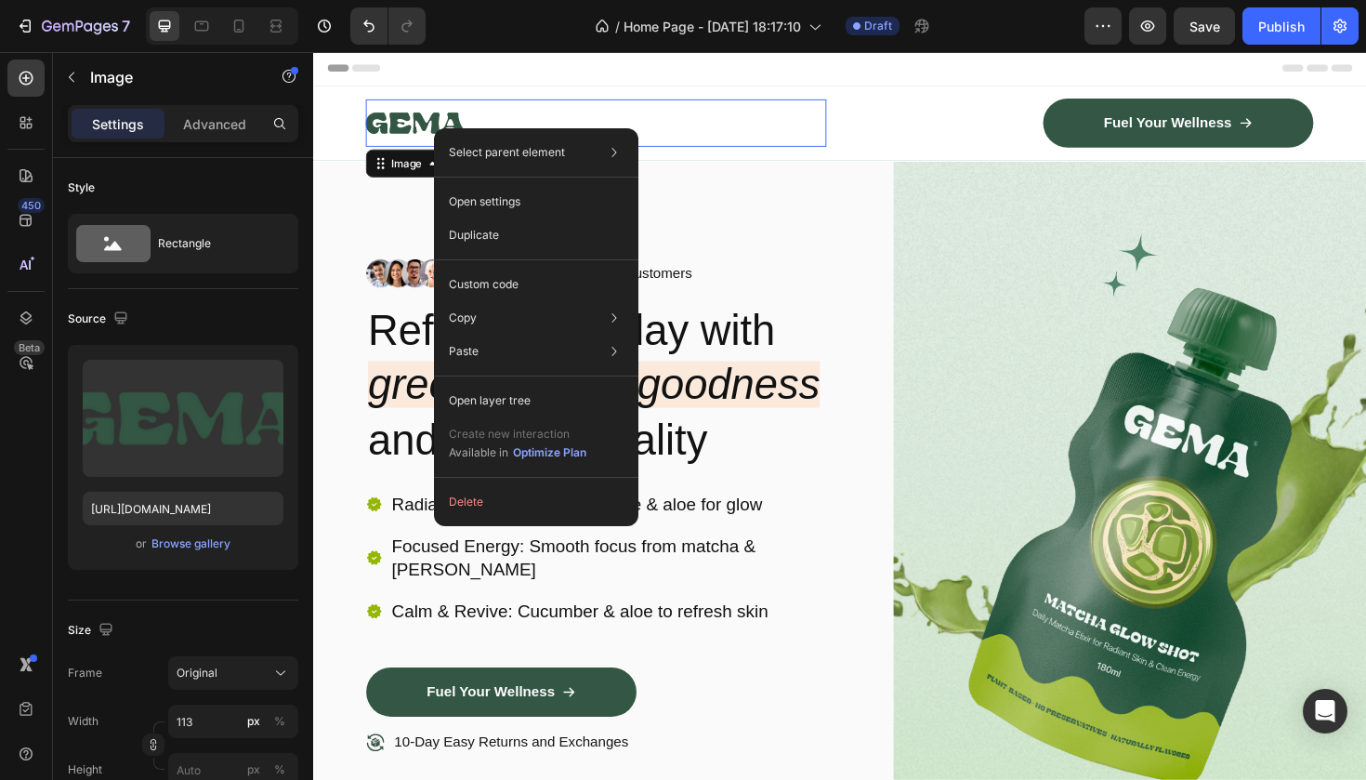
click at [463, 130] on img at bounding box center [421, 127] width 105 height 50
